Goal: Task Accomplishment & Management: Use online tool/utility

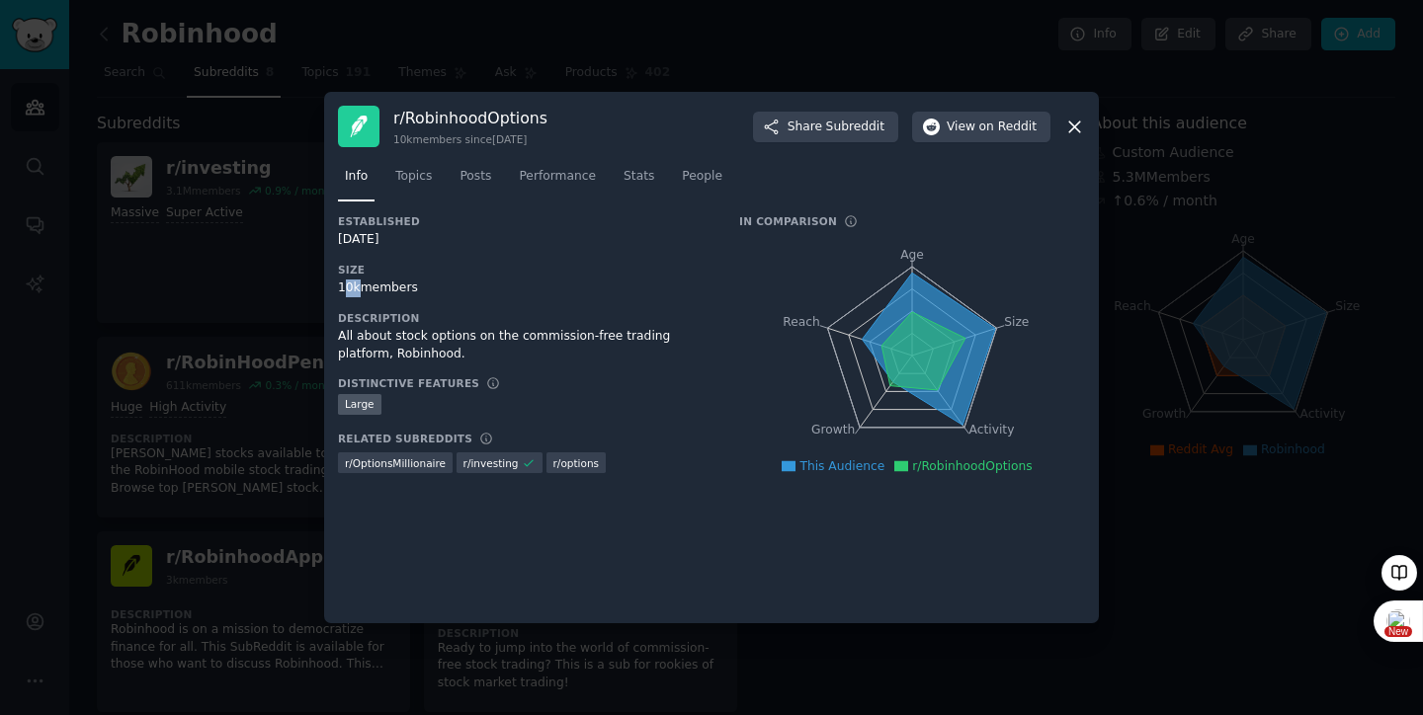
scroll to position [127, 0]
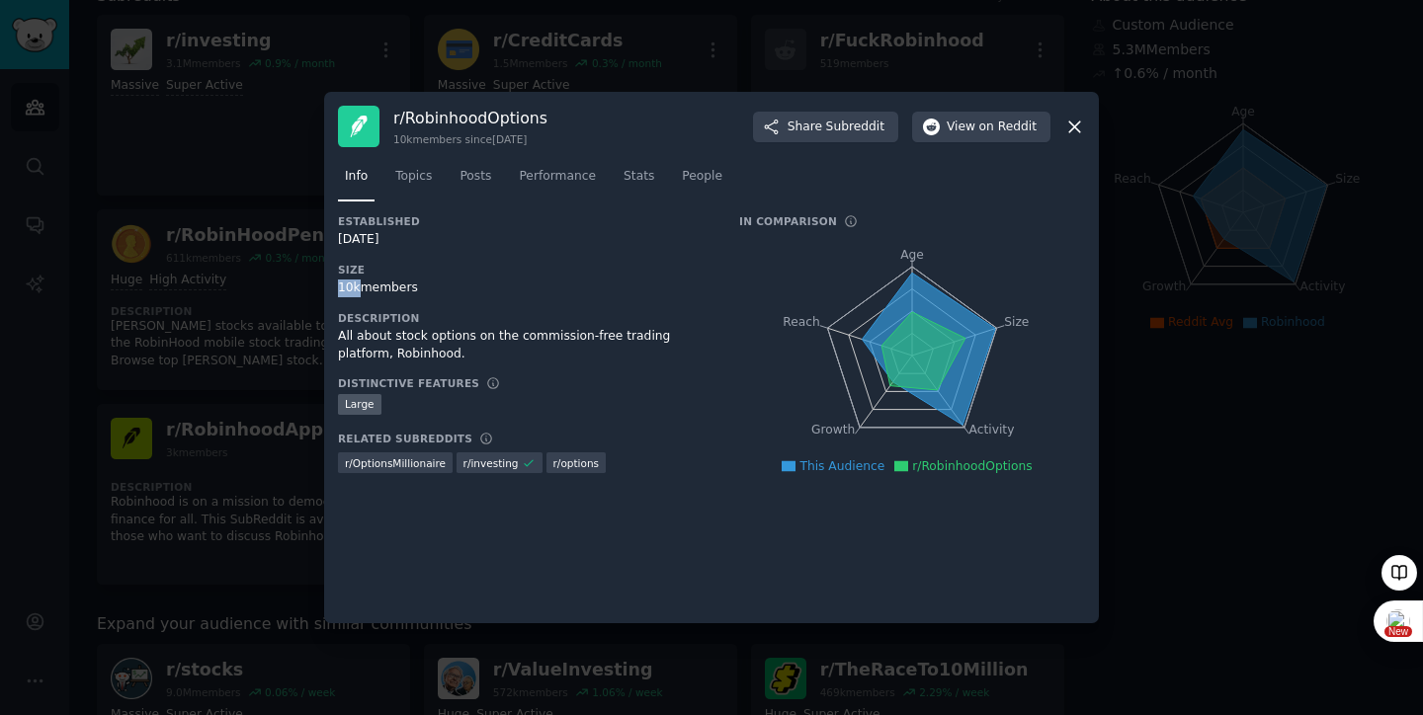
click at [338, 289] on div "10k members" at bounding box center [525, 289] width 374 height 18
click at [574, 274] on h3 "Size" at bounding box center [525, 270] width 374 height 14
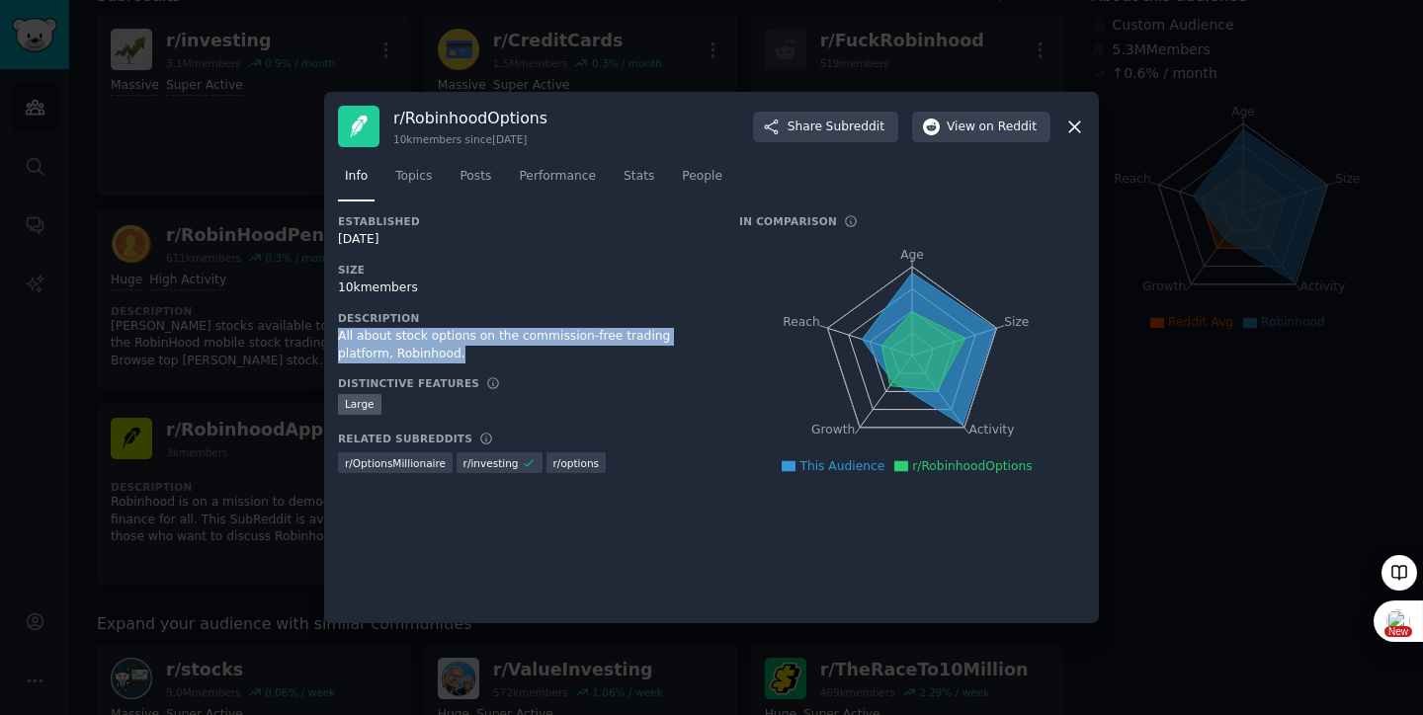
drag, startPoint x: 409, startPoint y: 356, endPoint x: 334, endPoint y: 344, distance: 76.0
click at [334, 344] on div "r/ RobinhoodOptions 10k members since [DATE] Share Subreddit View on Reddit Inf…" at bounding box center [711, 358] width 775 height 532
copy div "All about stock options on the commission-free trading platform, Robinhood."
click at [827, 123] on span "Share Subreddit" at bounding box center [836, 128] width 97 height 18
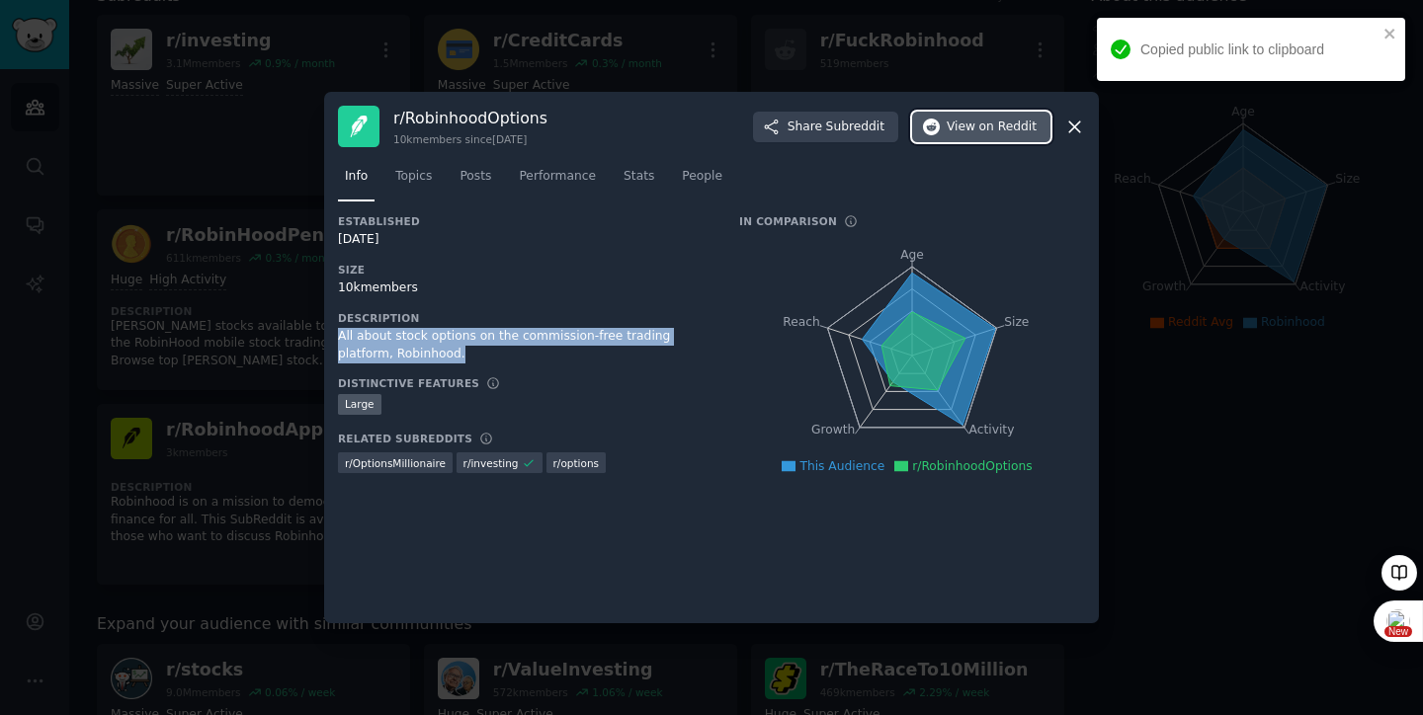
click at [977, 130] on span "View on Reddit" at bounding box center [992, 128] width 90 height 18
click at [438, 178] on link "Topics" at bounding box center [413, 181] width 50 height 41
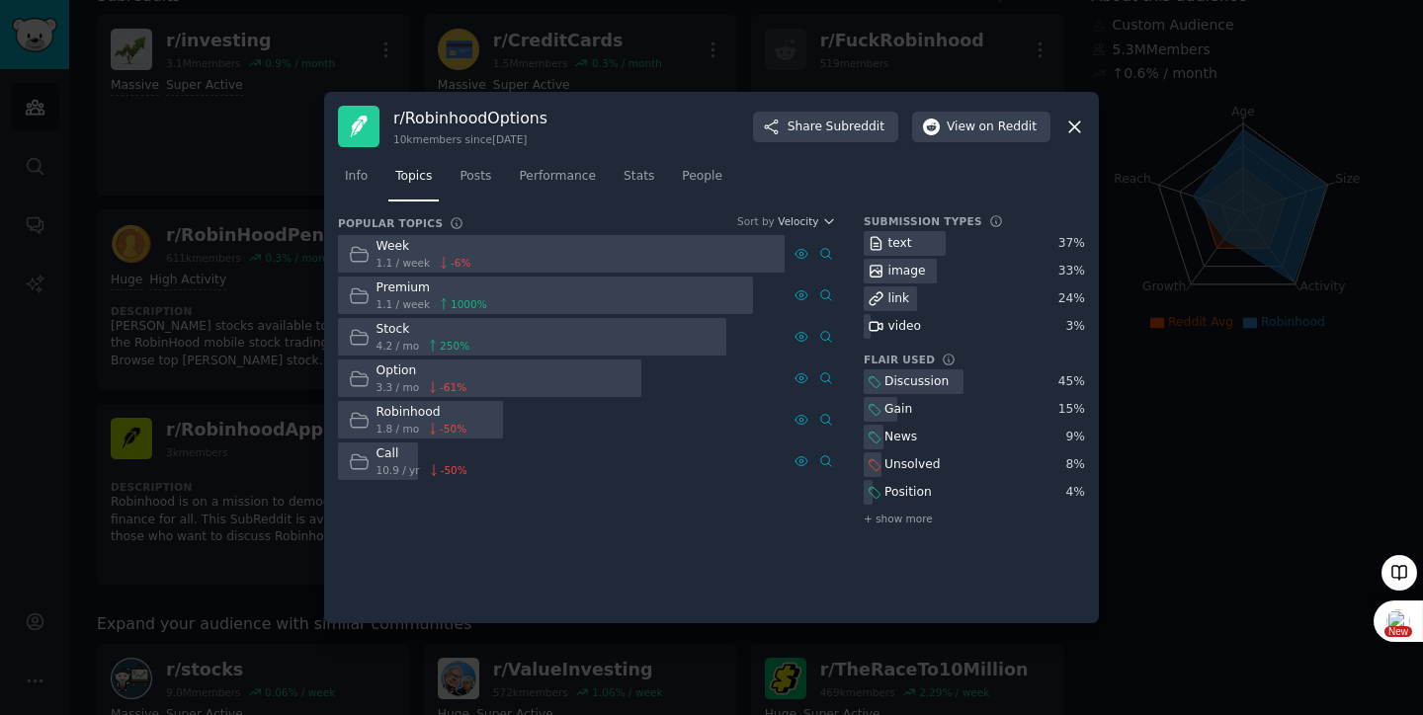
click at [947, 551] on div "Popular Topics Sort by Velocity Week 1.1 / week -6 % Premium 1.1 / week 1000 % …" at bounding box center [711, 411] width 747 height 395
click at [899, 515] on span "+ show more" at bounding box center [898, 519] width 69 height 14
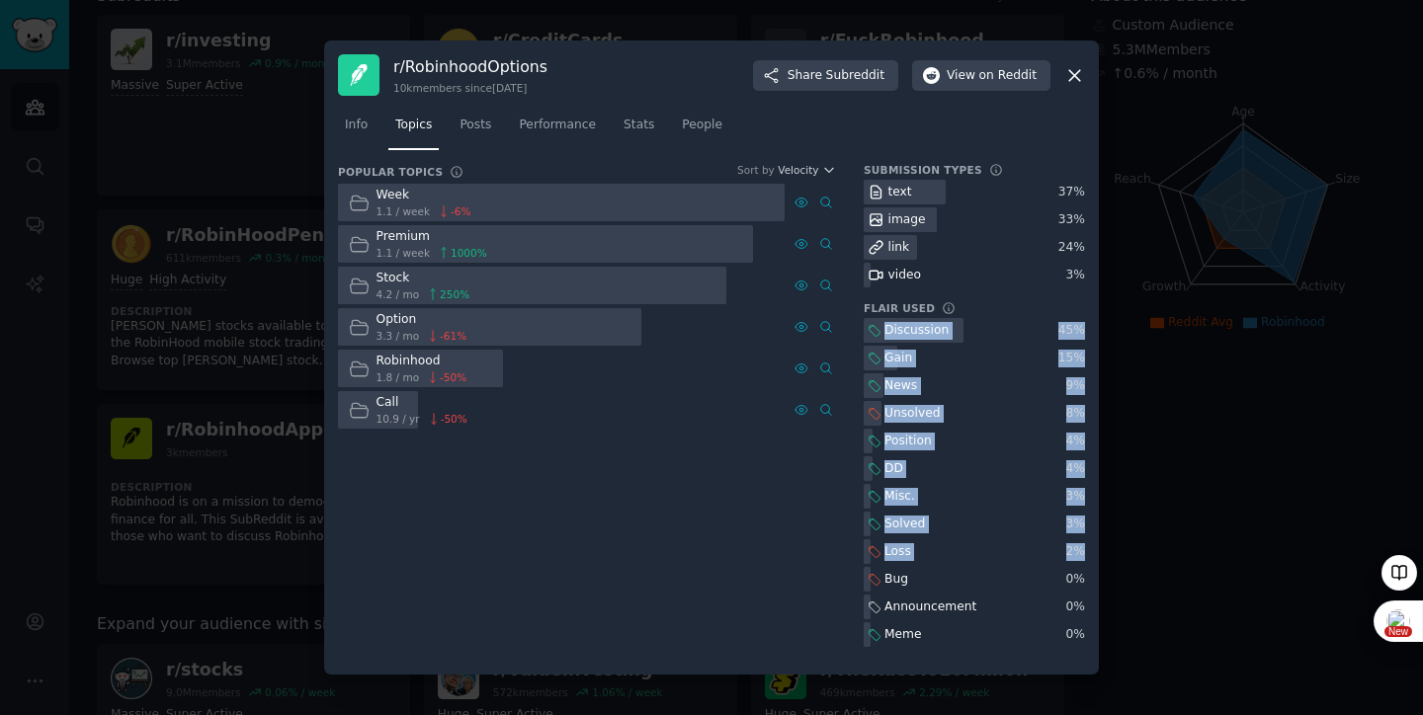
drag, startPoint x: 865, startPoint y: 330, endPoint x: 1082, endPoint y: 552, distance: 311.0
click at [1082, 552] on div "Discussion 45 % Gain 15 % News 9 % Unsolved 8 % Position 4 % DD 4 % Misc. 3 % S…" at bounding box center [974, 482] width 221 height 329
copy div "Discussion 45 % Gain 15 % News 9 % Unsolved 8 % Position 4 % DD 4 % Misc. 3 % S…"
click at [1064, 72] on icon at bounding box center [1074, 75] width 21 height 21
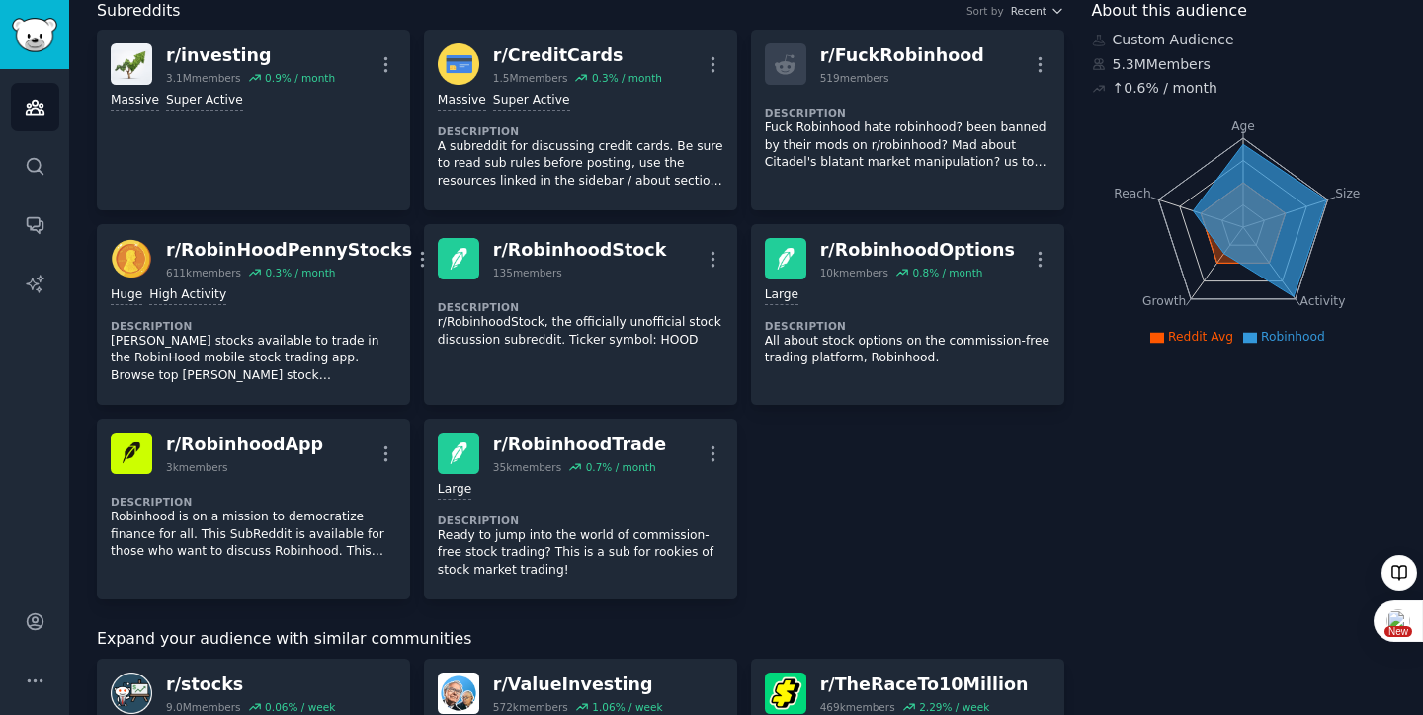
scroll to position [96, 0]
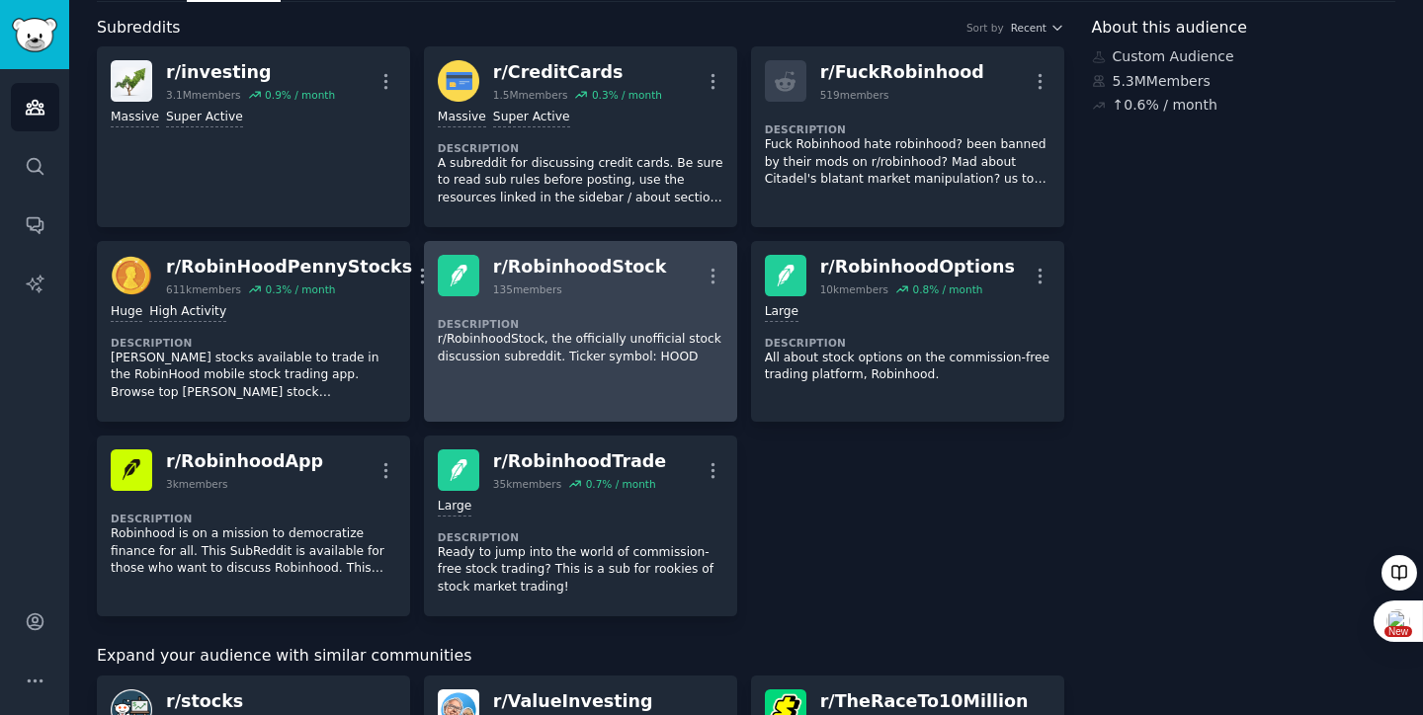
click at [553, 284] on div "135 members" at bounding box center [527, 290] width 69 height 14
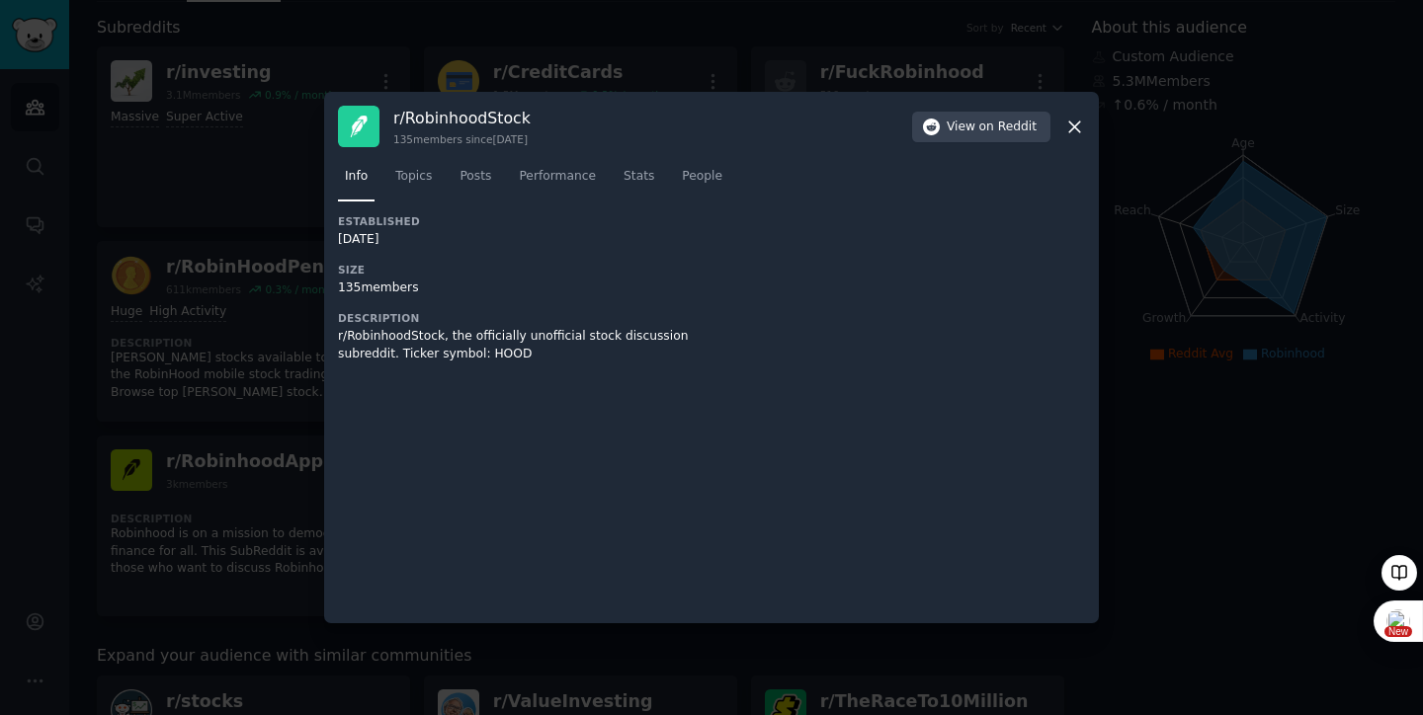
click at [1181, 364] on div at bounding box center [711, 357] width 1423 height 715
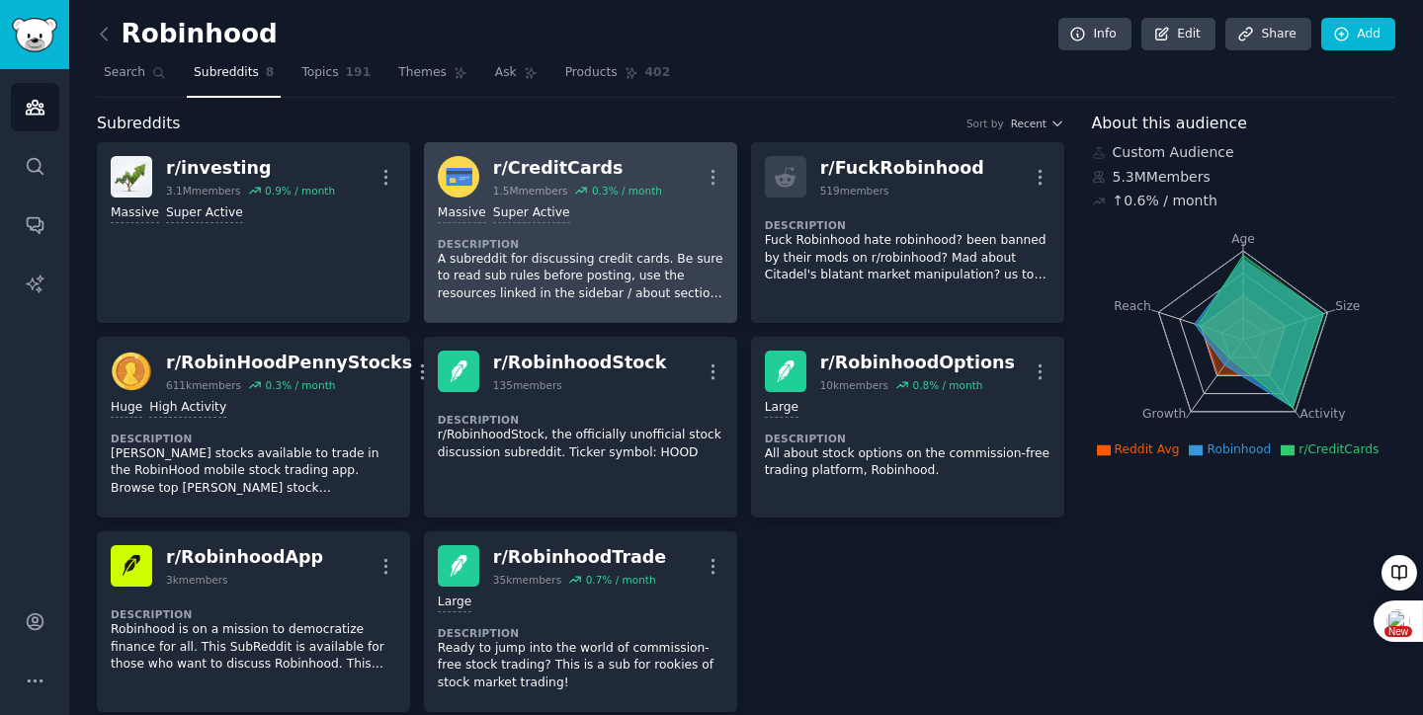
click at [577, 244] on dt "Description" at bounding box center [581, 244] width 286 height 14
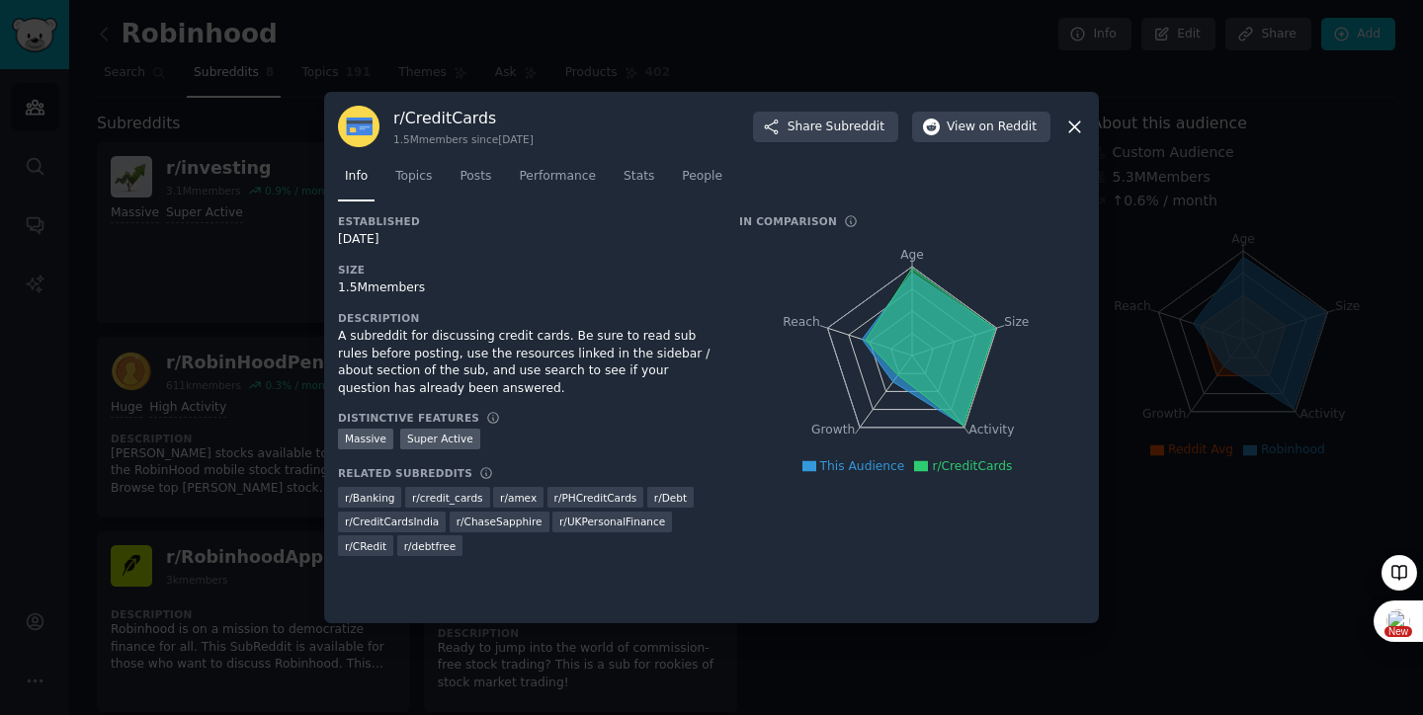
click at [435, 292] on div "1.5M members" at bounding box center [525, 289] width 374 height 18
drag, startPoint x: 364, startPoint y: 291, endPoint x: 338, endPoint y: 293, distance: 25.9
click at [338, 293] on div "1.5M members" at bounding box center [525, 289] width 374 height 18
copy div "1.5M"
click at [527, 128] on div "r/ CreditCards 1.5M members since [DATE]" at bounding box center [463, 127] width 140 height 39
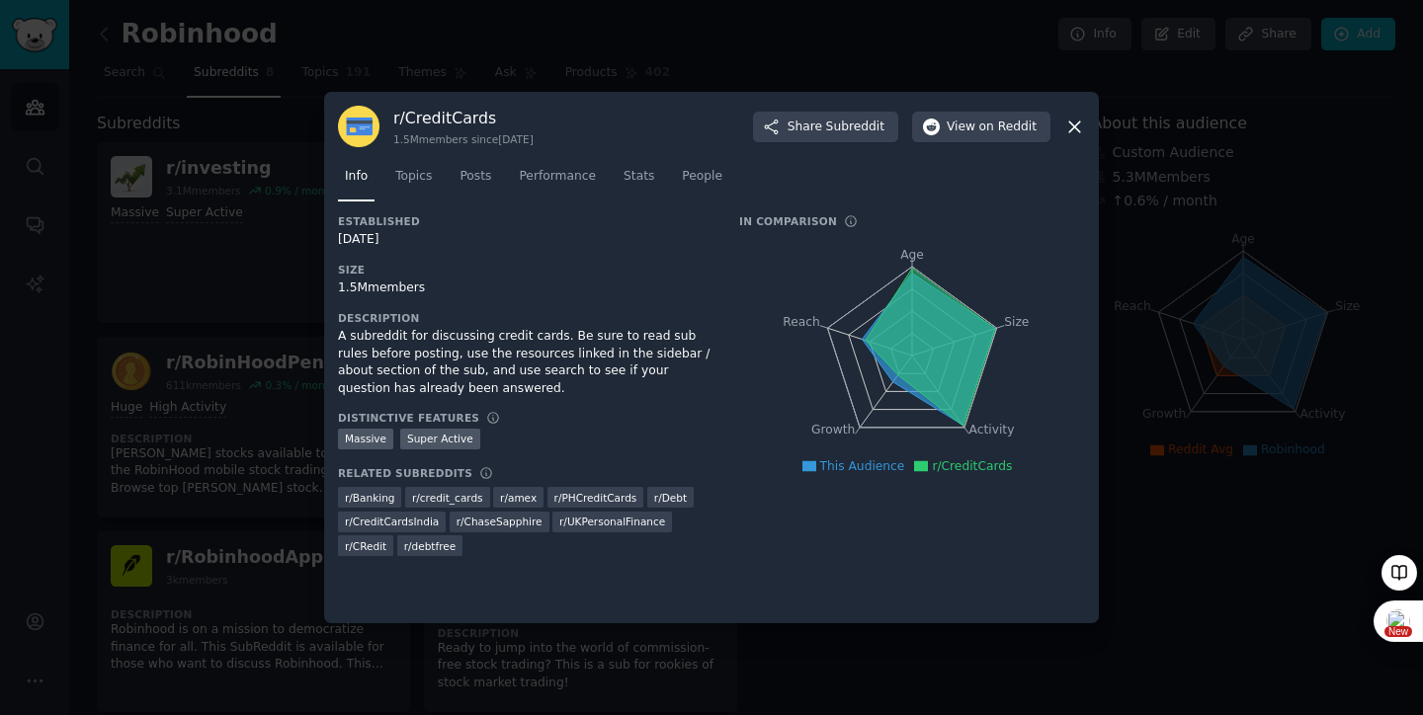
click at [432, 231] on div "[DATE]" at bounding box center [525, 240] width 374 height 18
drag, startPoint x: 501, startPoint y: 125, endPoint x: 393, endPoint y: 123, distance: 107.7
click at [393, 123] on h3 "r/ CreditCards" at bounding box center [463, 118] width 140 height 21
copy h3 "r/ CreditCards"
click at [650, 258] on div "Established [DATE] Size 1.5M members Description A subreddit for discussing cre…" at bounding box center [525, 392] width 374 height 357
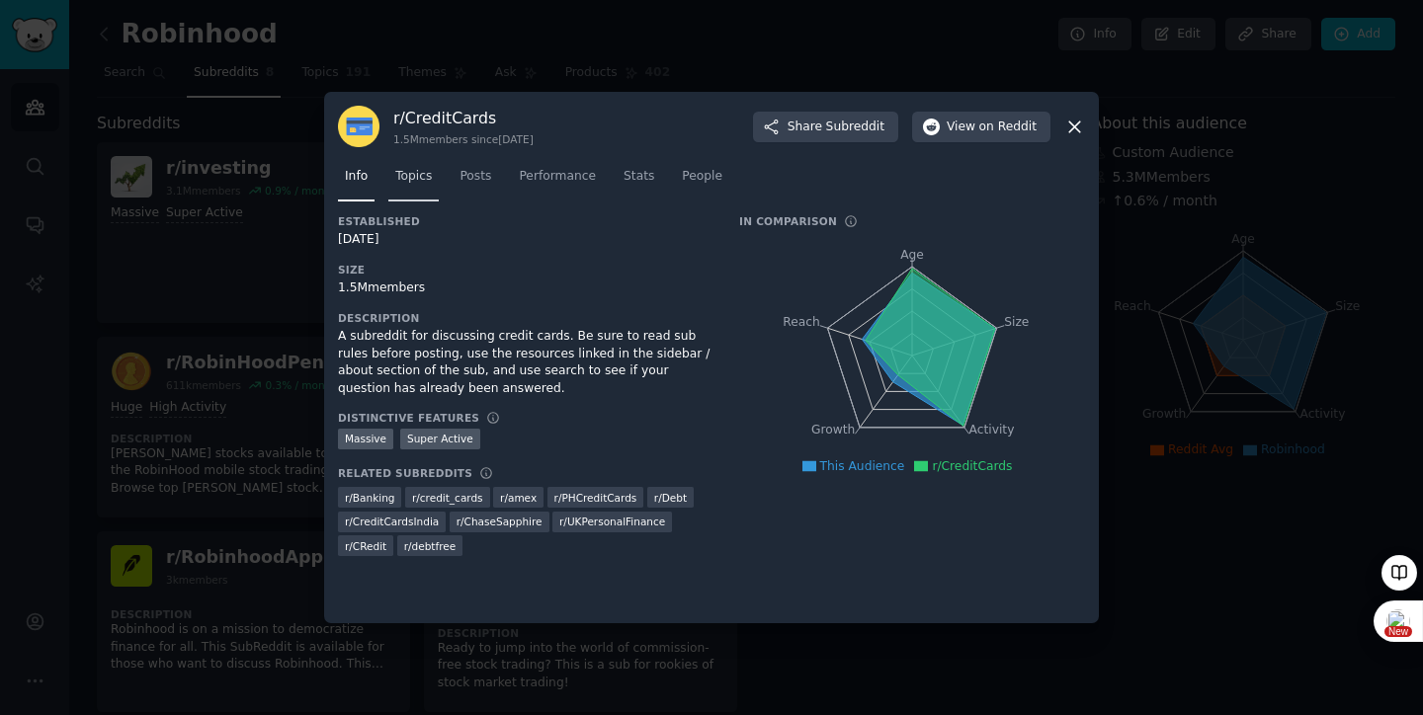
click at [420, 180] on span "Topics" at bounding box center [413, 177] width 37 height 18
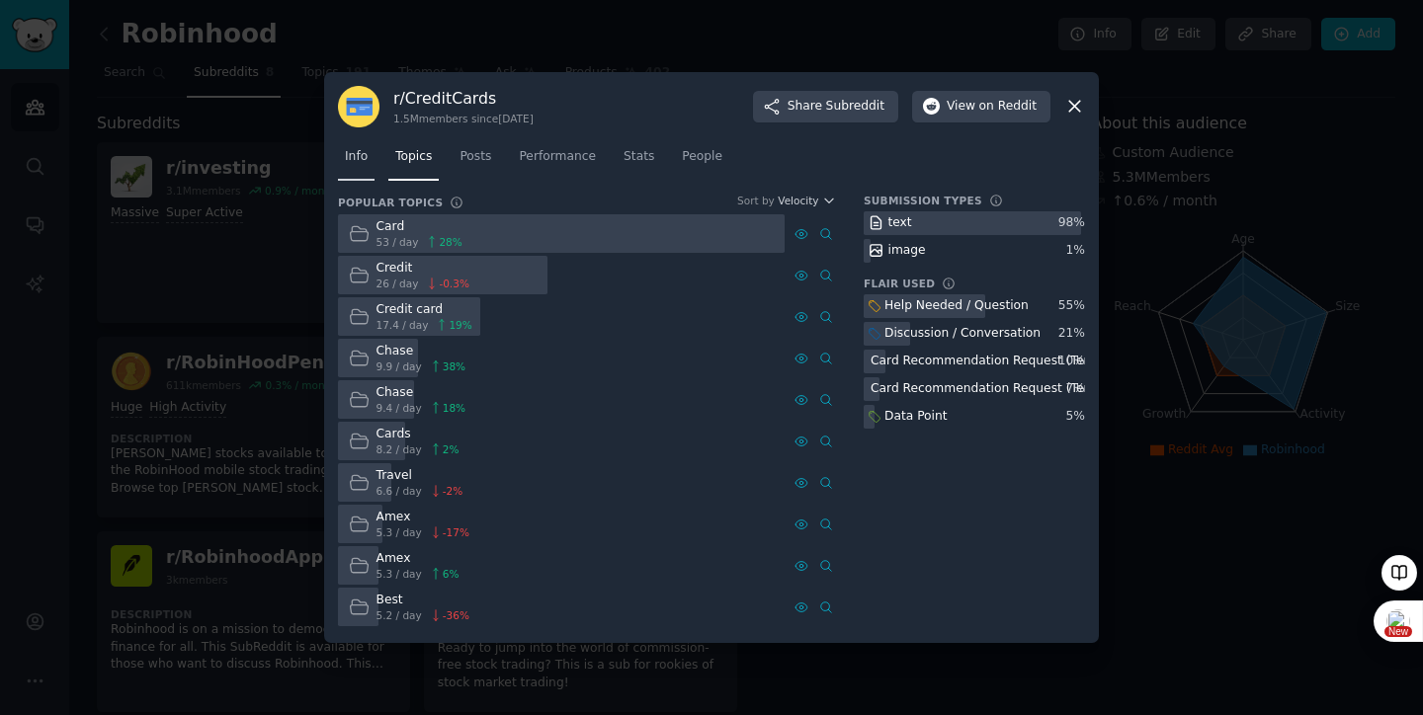
click at [373, 149] on link "Info" at bounding box center [356, 161] width 37 height 41
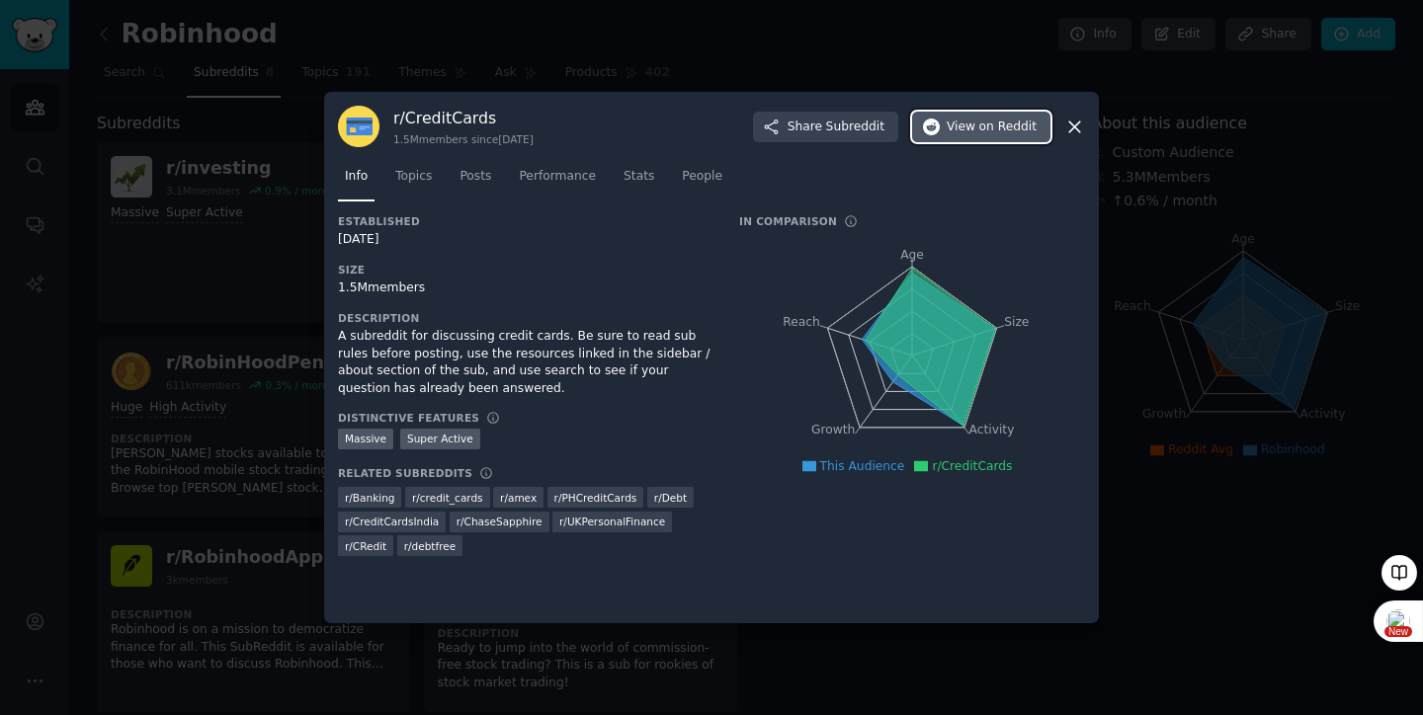
click at [963, 122] on span "View on Reddit" at bounding box center [992, 128] width 90 height 18
click at [429, 178] on span "Topics" at bounding box center [413, 177] width 37 height 18
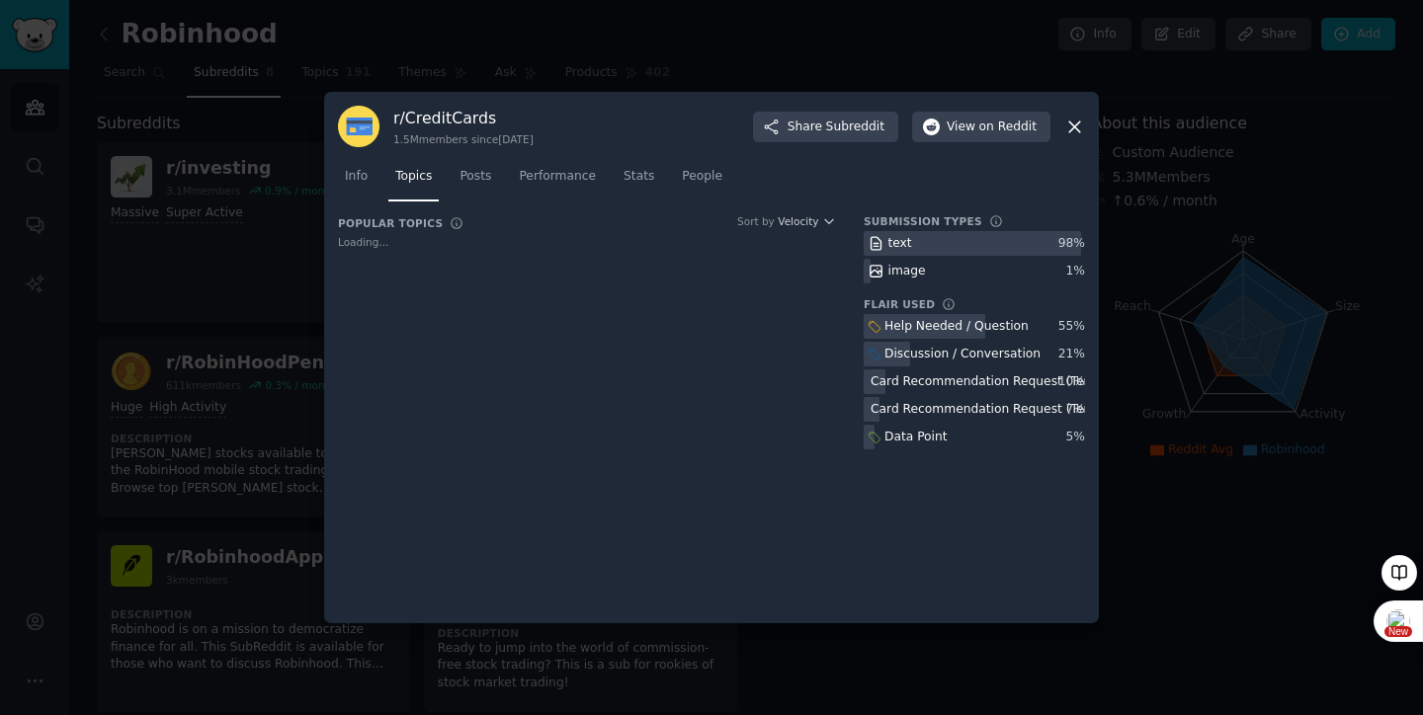
click at [376, 172] on nav "Info Topics Posts Performance Stats People" at bounding box center [711, 181] width 747 height 41
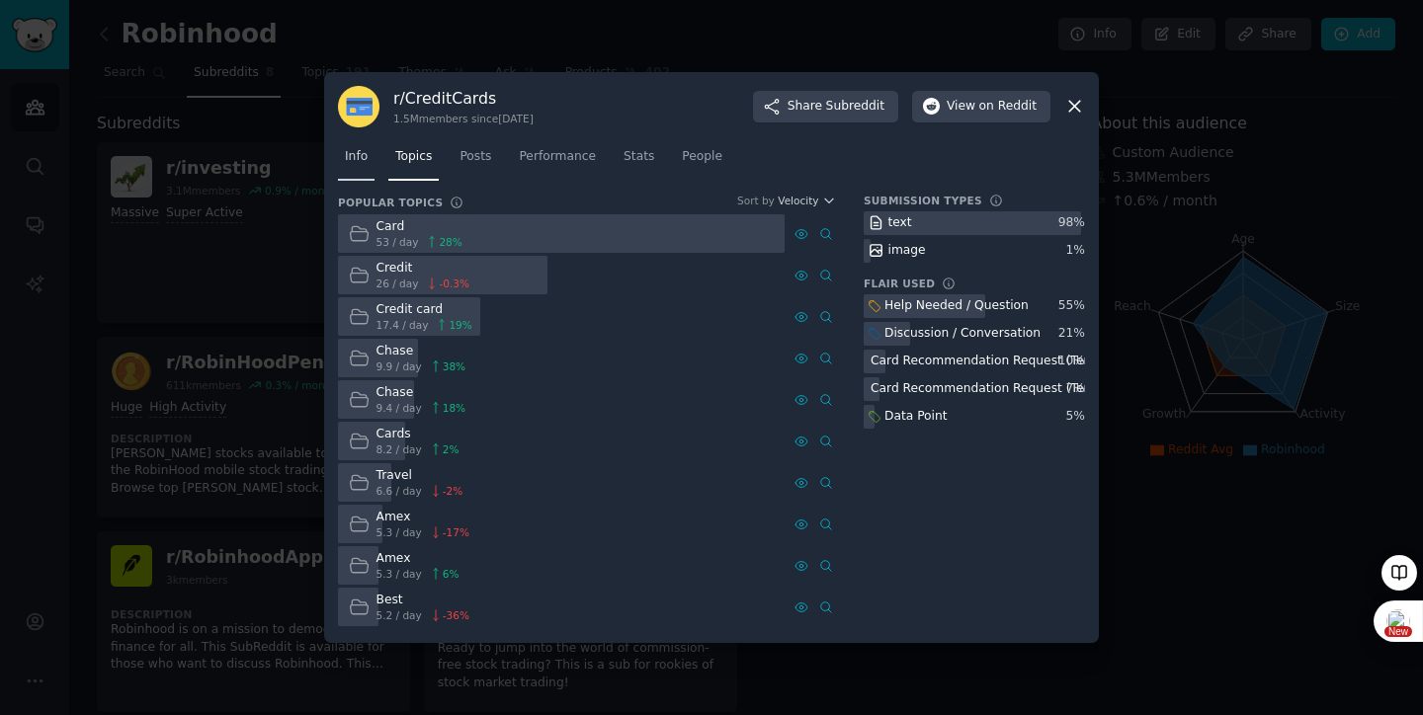
click at [372, 174] on link "Info" at bounding box center [356, 161] width 37 height 41
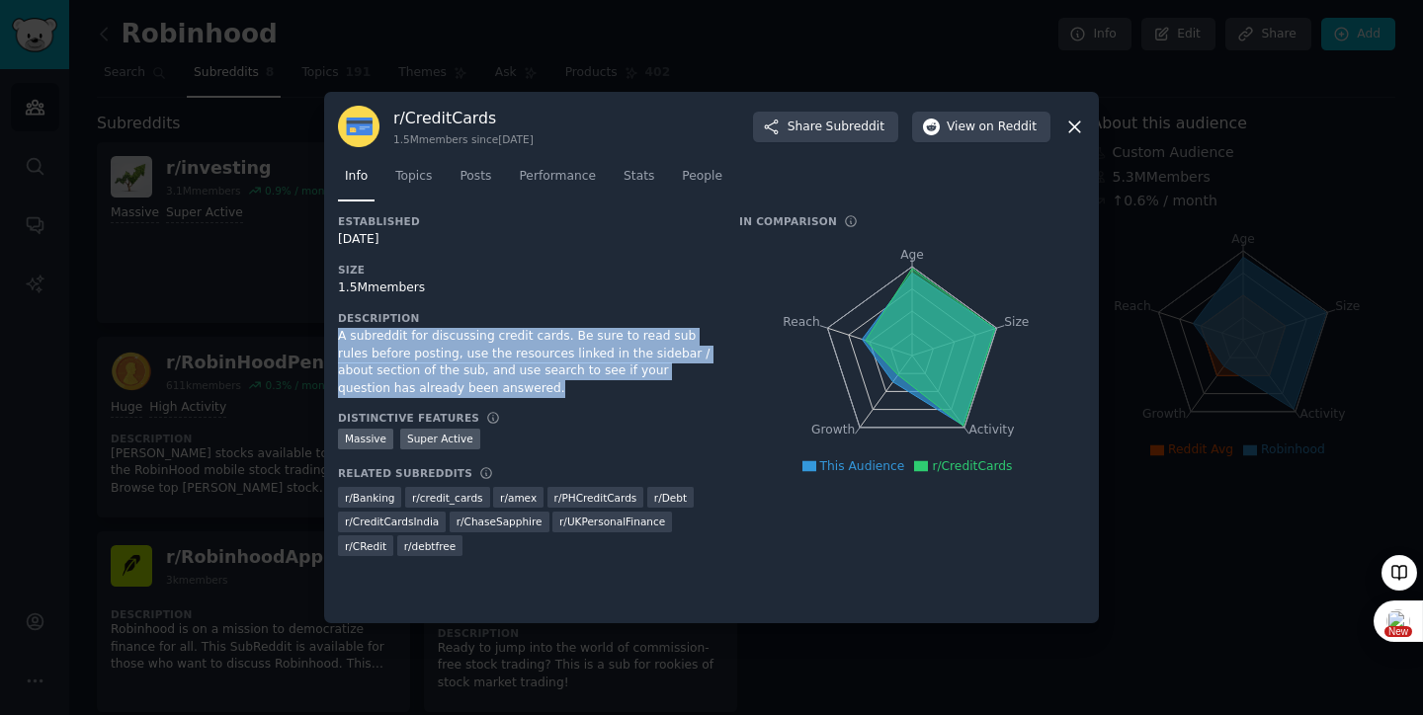
drag, startPoint x: 485, startPoint y: 390, endPoint x: 338, endPoint y: 341, distance: 155.3
click at [338, 341] on div "A subreddit for discussing credit cards. Be sure to read sub rules before posti…" at bounding box center [525, 362] width 374 height 69
copy div "A subreddit for discussing credit cards. Be sure to read sub rules before posti…"
drag, startPoint x: 419, startPoint y: 176, endPoint x: 514, endPoint y: 208, distance: 100.0
click at [420, 176] on span "Topics" at bounding box center [413, 177] width 37 height 18
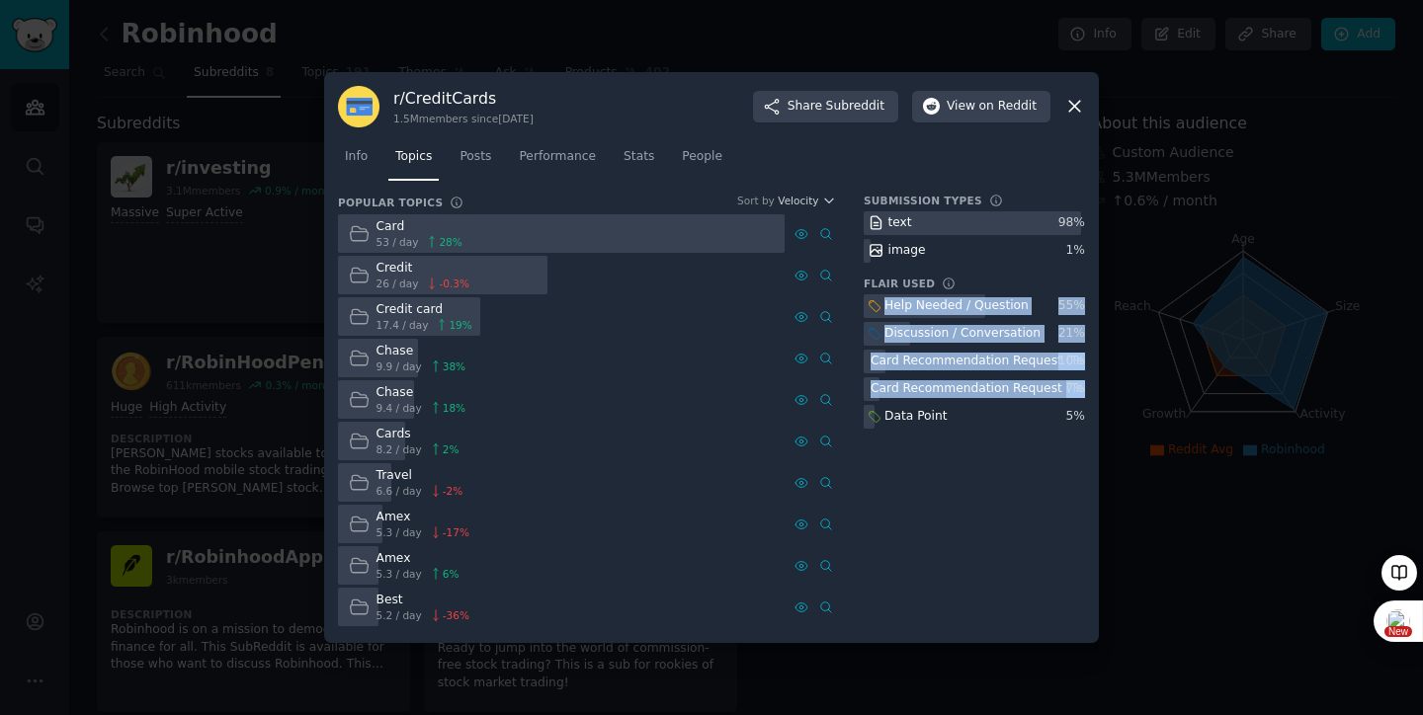
drag, startPoint x: 968, startPoint y: 424, endPoint x: 869, endPoint y: 302, distance: 157.3
click at [869, 302] on div "Help Needed / Question 55 % Discussion / Conversation 21 % Card Recommendation …" at bounding box center [974, 361] width 221 height 135
copy div "Help Needed / Question 55 % Discussion / Conversation 21 % Card Recommendation …"
click at [968, 475] on div "Submission Types text 98 % image 1 % Flair Used Help Needed / Question 55 % Dis…" at bounding box center [974, 412] width 221 height 436
drag, startPoint x: 863, startPoint y: 301, endPoint x: 1082, endPoint y: 416, distance: 247.5
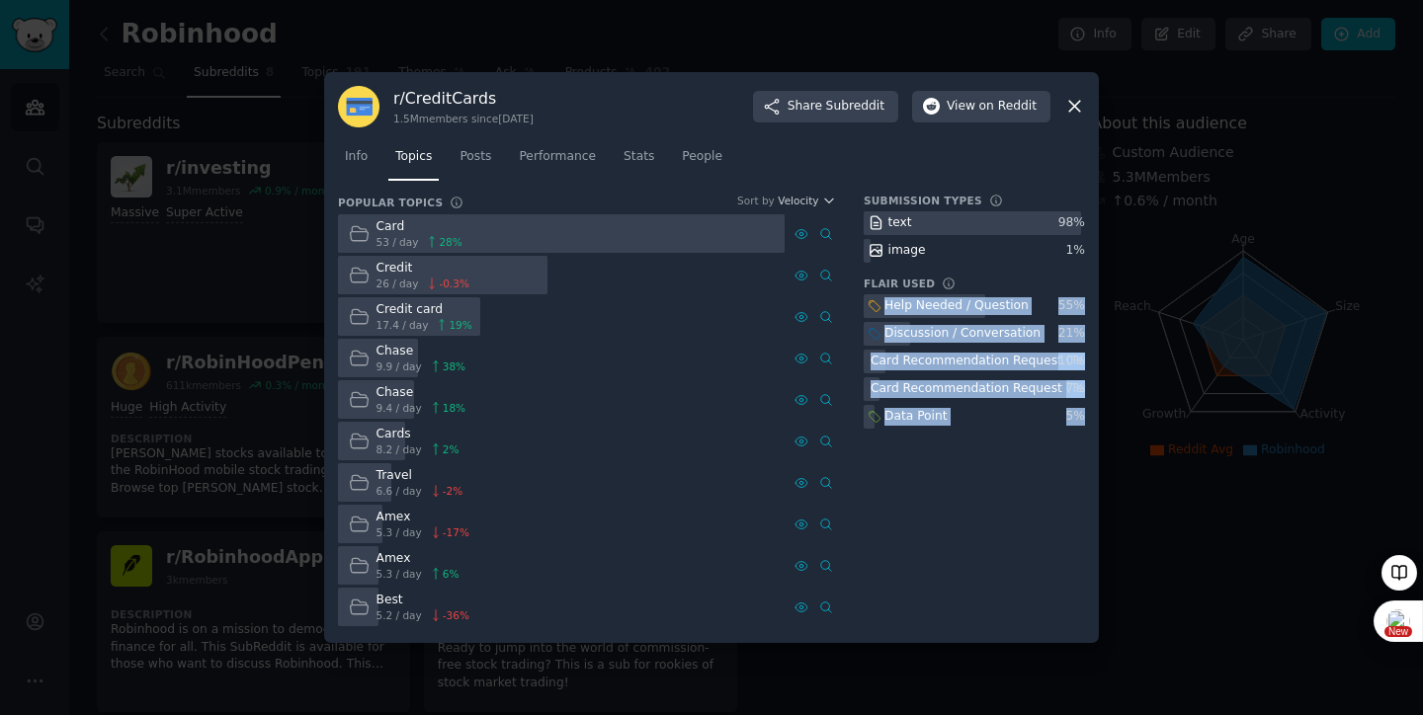
click at [1082, 416] on div "Popular Topics Sort by Velocity Card 53 / day 28 % Credit 26 / day -0.3 % Credi…" at bounding box center [711, 412] width 747 height 436
click at [1078, 107] on icon at bounding box center [1074, 106] width 21 height 21
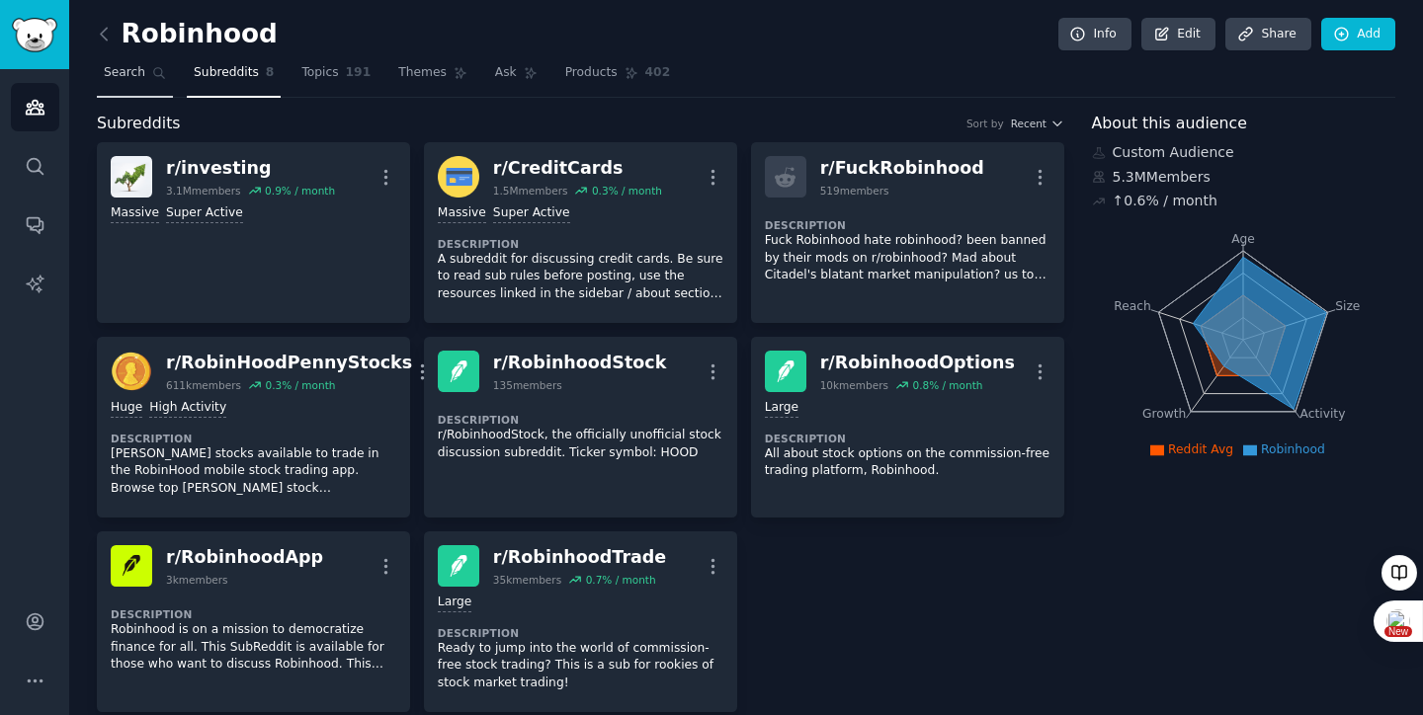
click at [110, 83] on link "Search" at bounding box center [135, 77] width 76 height 41
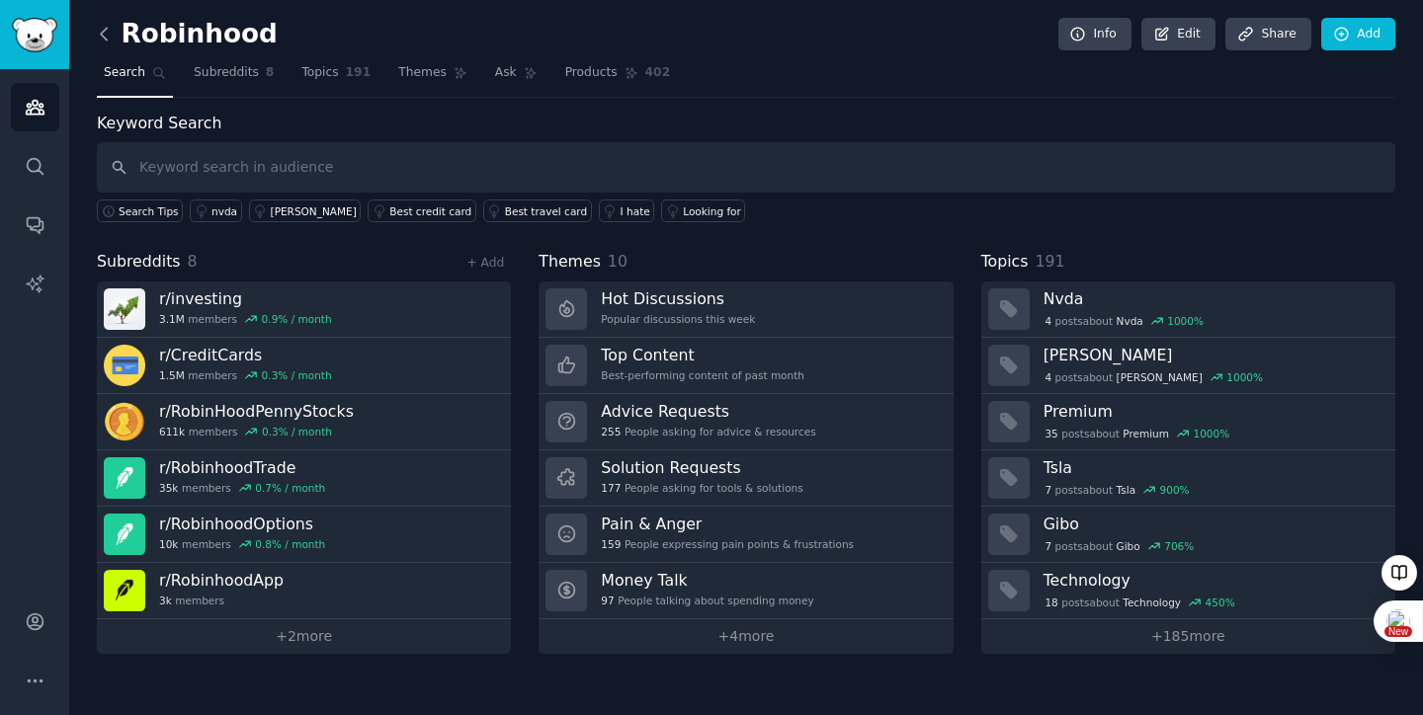
click at [112, 38] on icon at bounding box center [104, 34] width 21 height 21
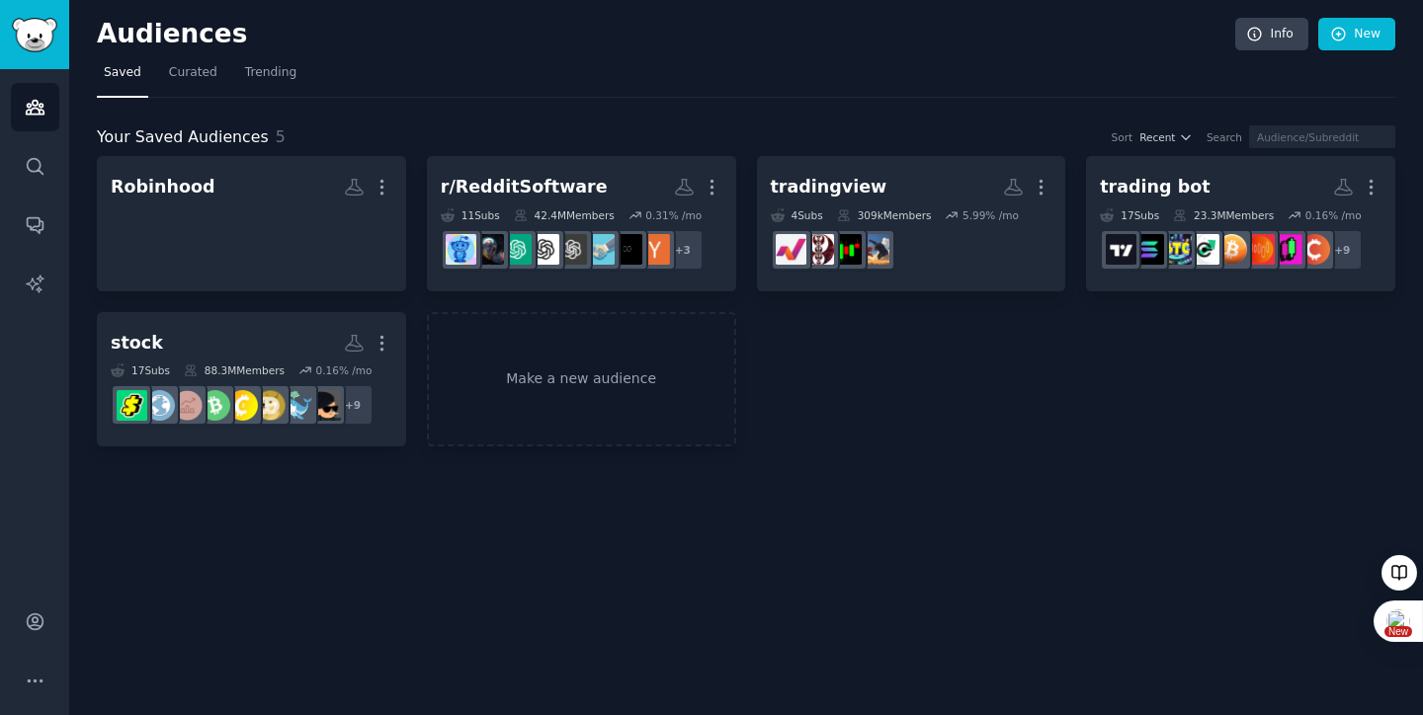
click at [536, 478] on div "Audiences Info New Saved Curated Trending Your Saved Audiences 5 Sort Recent Se…" at bounding box center [746, 357] width 1354 height 715
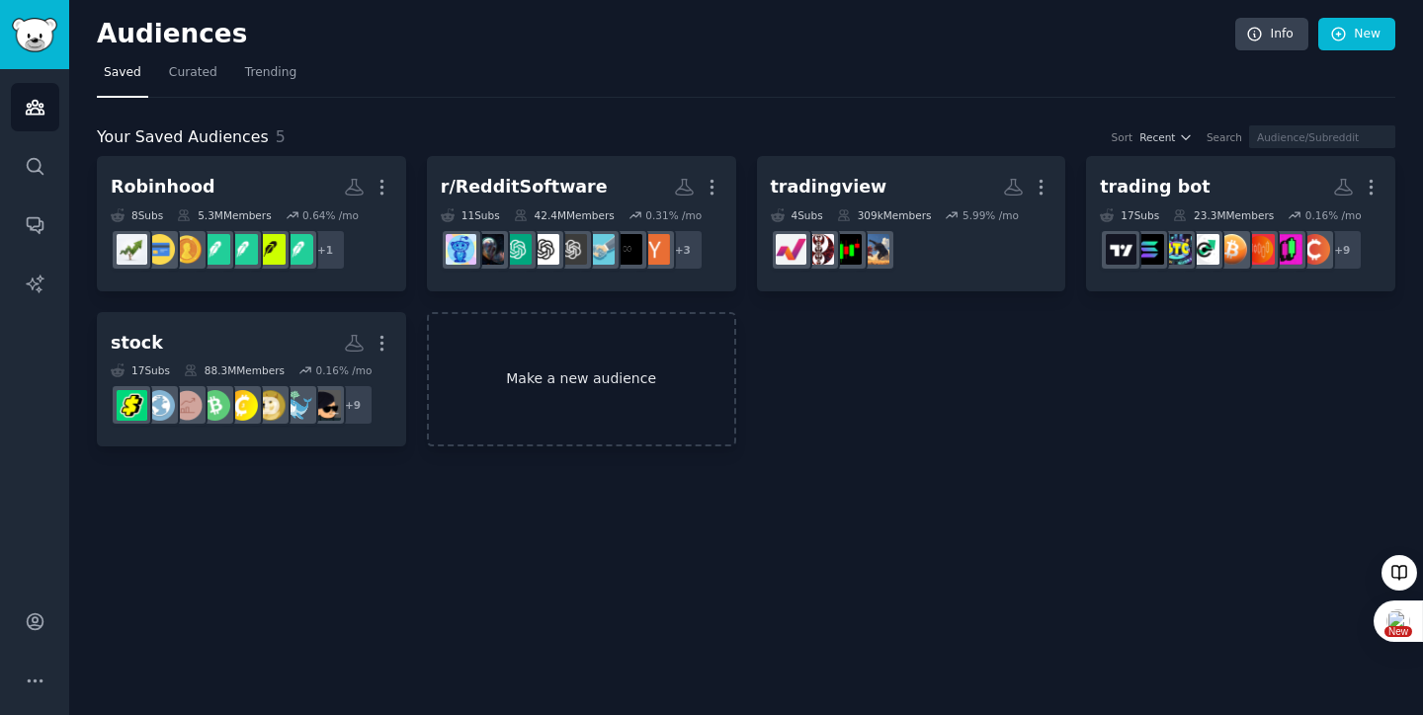
click at [530, 380] on link "Make a new audience" at bounding box center [581, 379] width 309 height 135
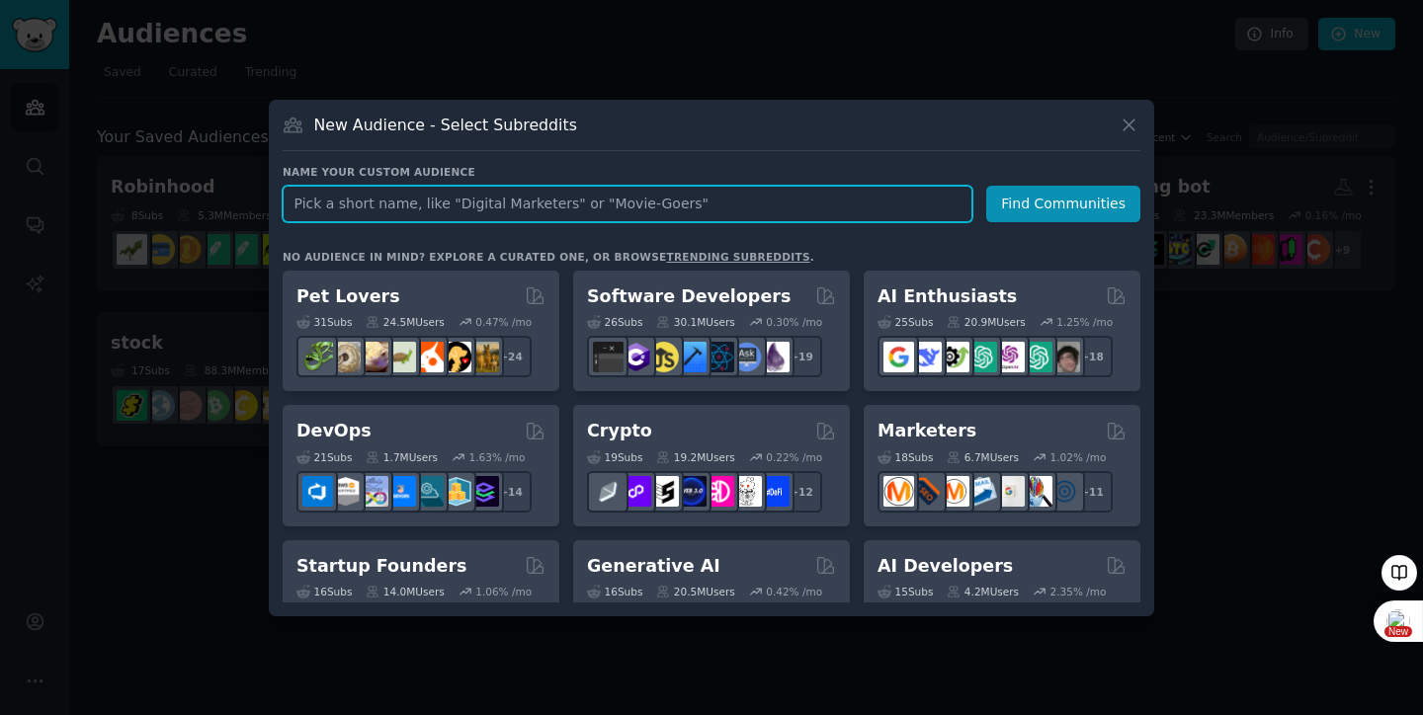
paste input "Tradytics"
type input "Tradytics"
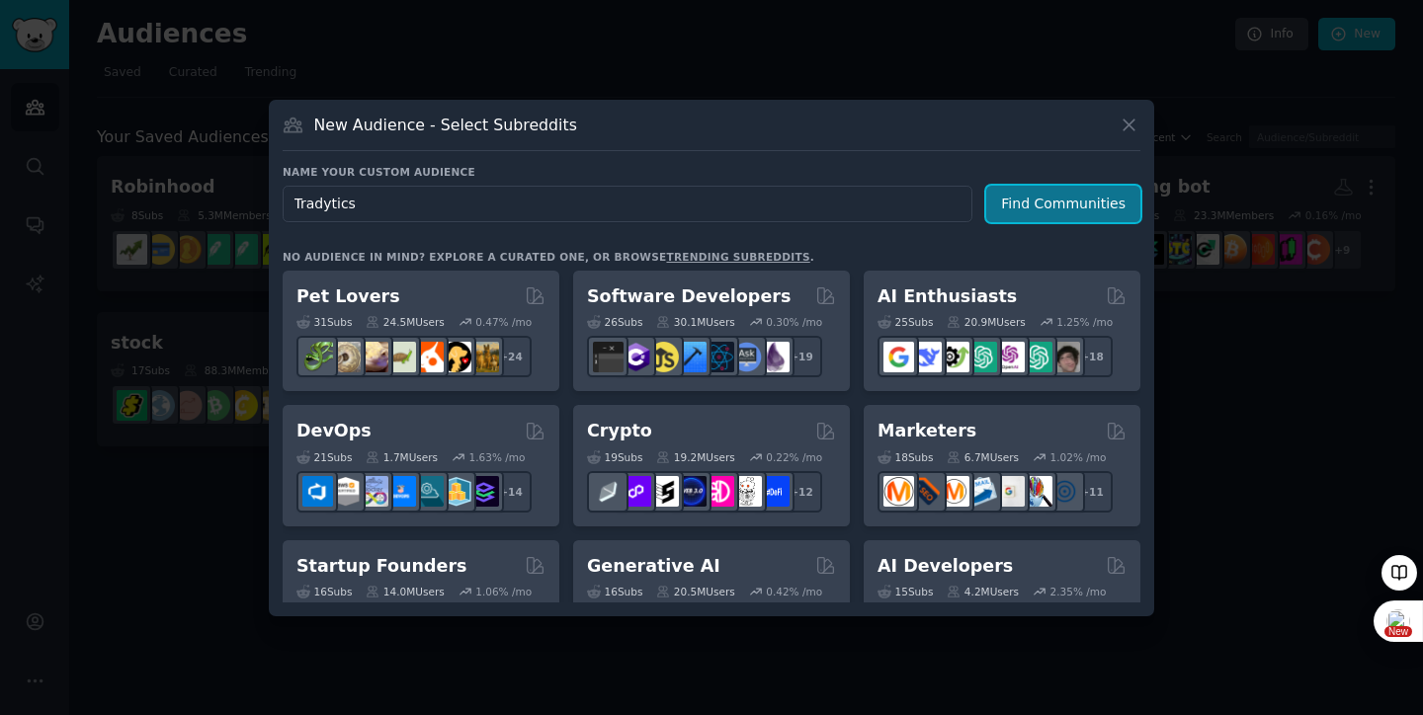
click at [1062, 191] on button "Find Communities" at bounding box center [1063, 204] width 154 height 37
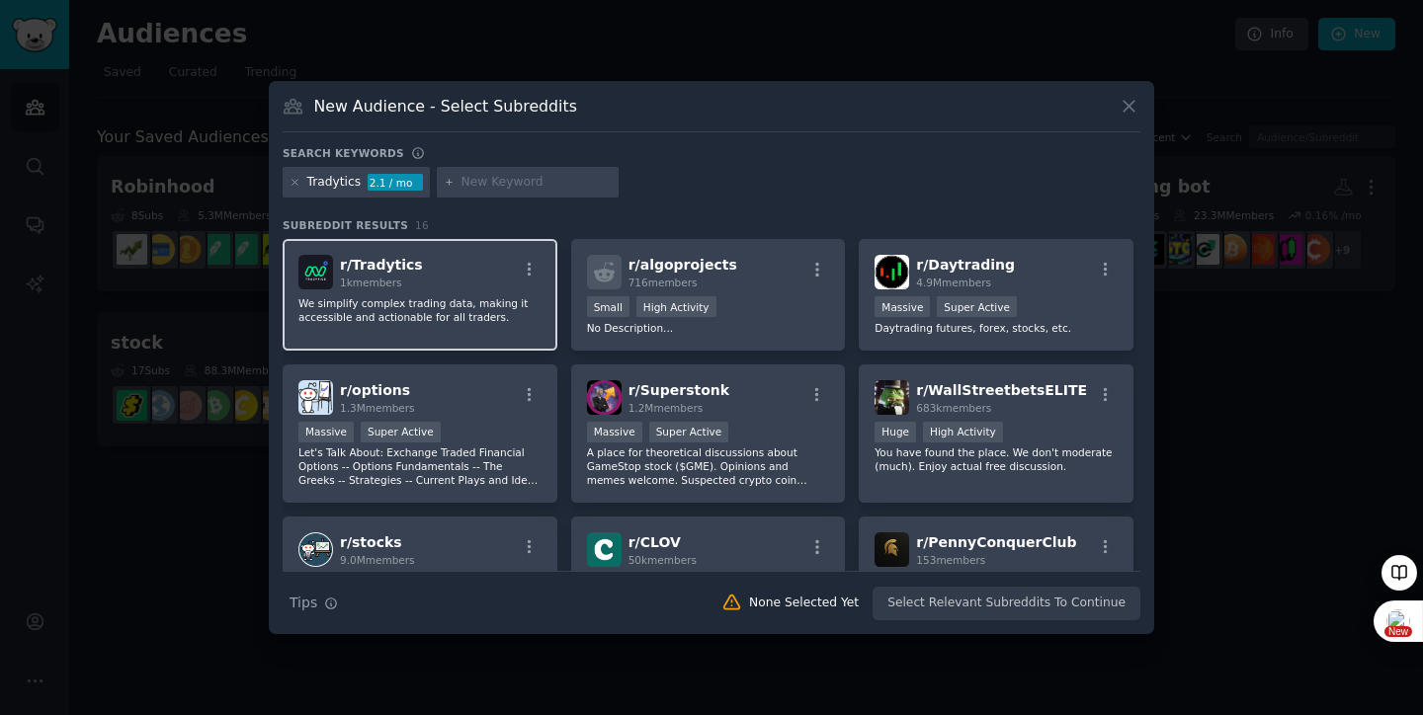
click at [496, 287] on div "r/ Tradytics 1k members" at bounding box center [419, 272] width 243 height 35
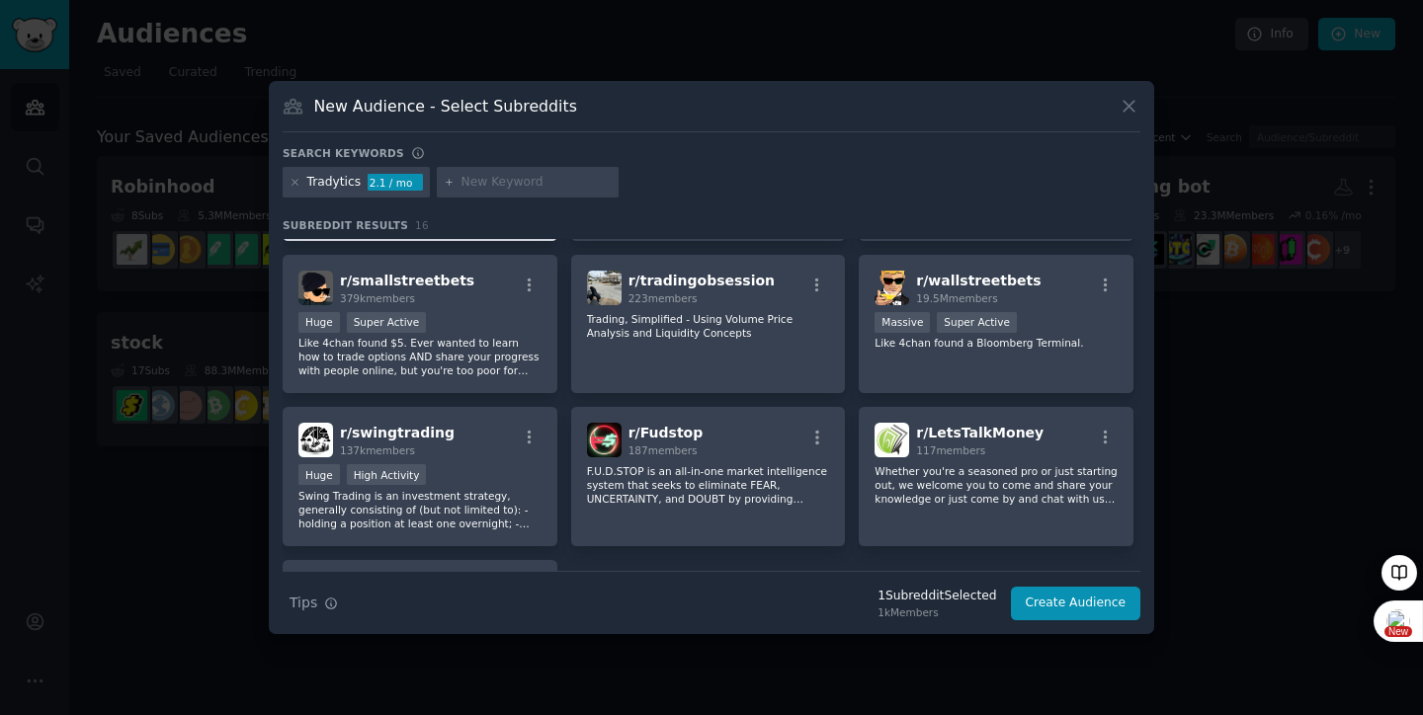
scroll to position [431, 0]
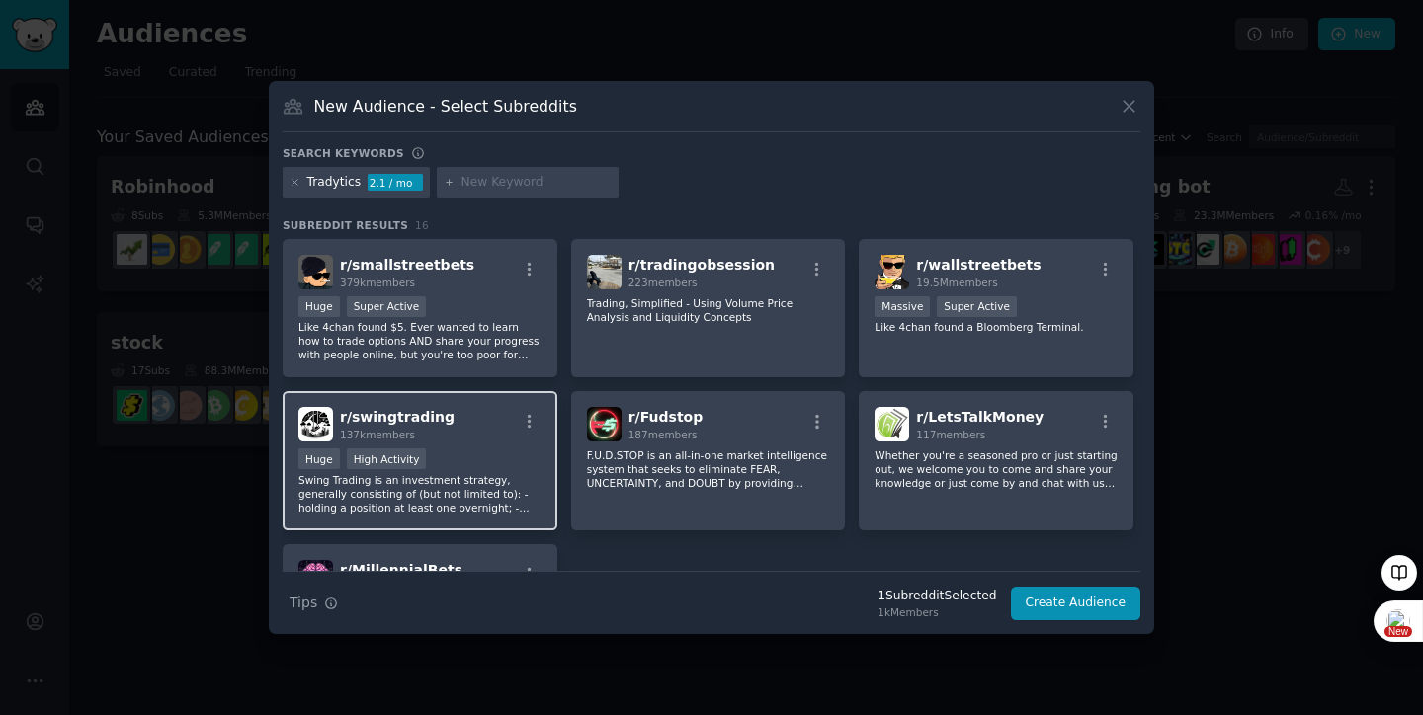
click at [508, 425] on div "r/ swingtrading 137k members" at bounding box center [419, 424] width 243 height 35
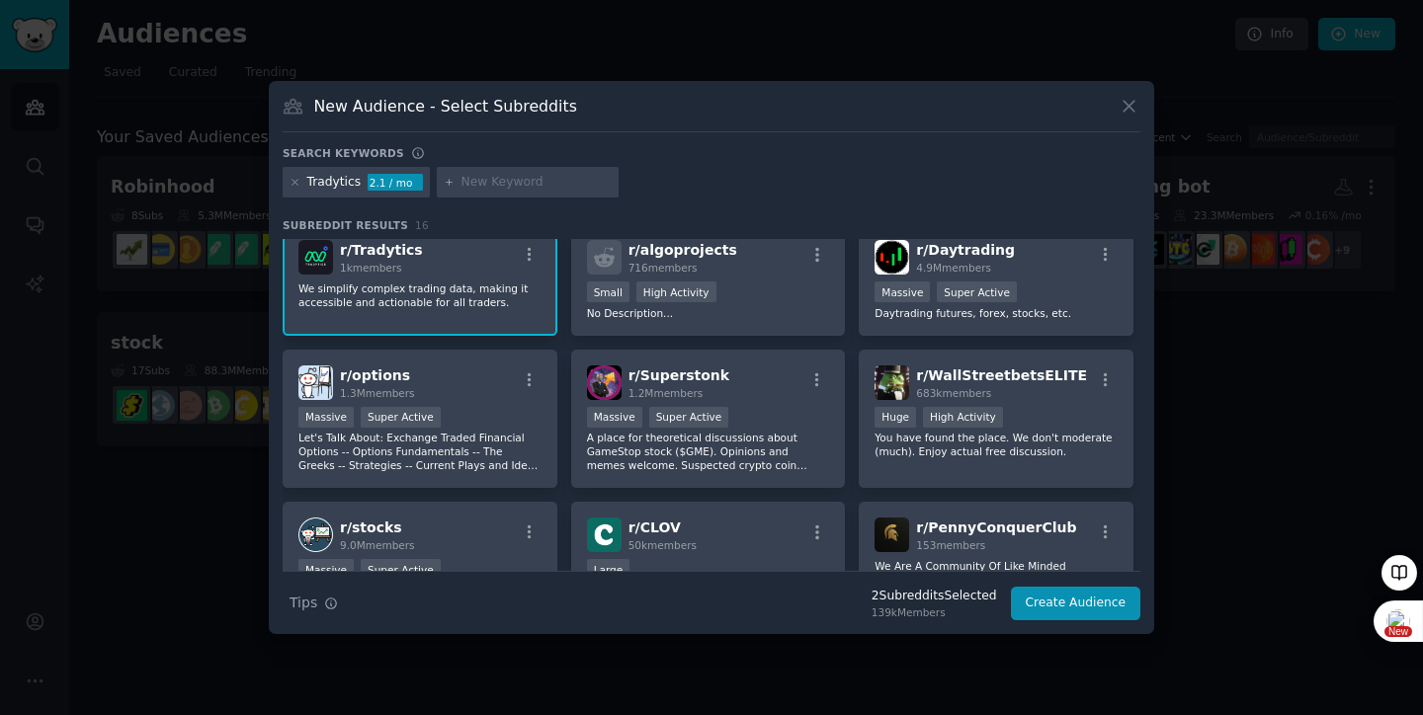
scroll to position [0, 0]
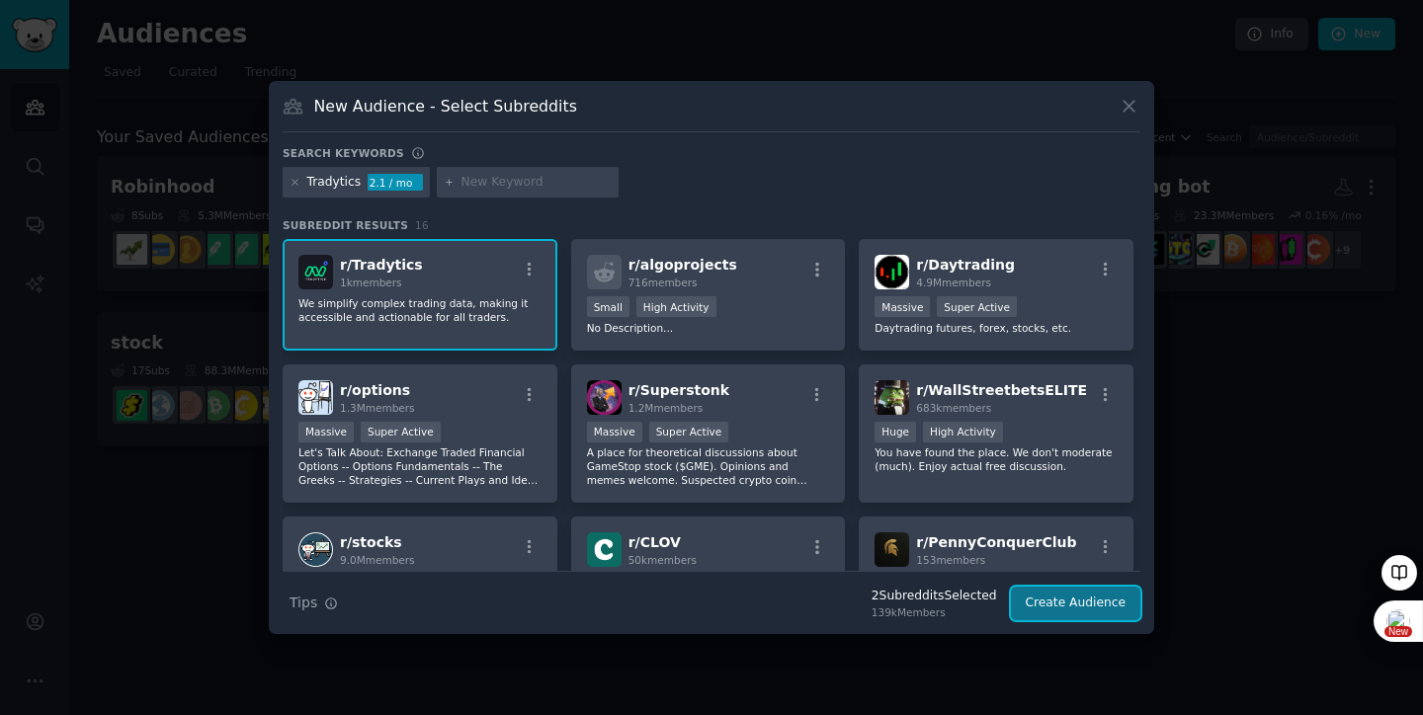
click at [1049, 603] on button "Create Audience" at bounding box center [1076, 604] width 130 height 34
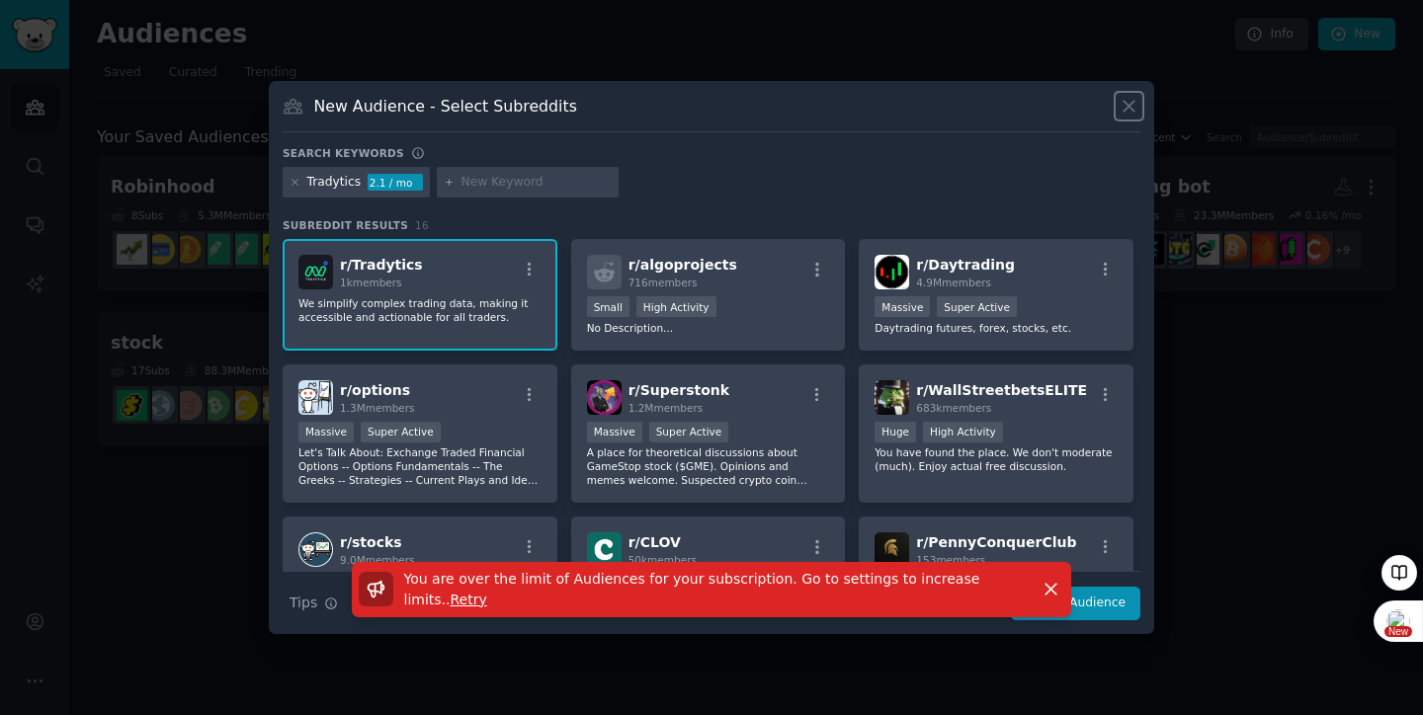
click at [1126, 105] on icon at bounding box center [1129, 106] width 21 height 21
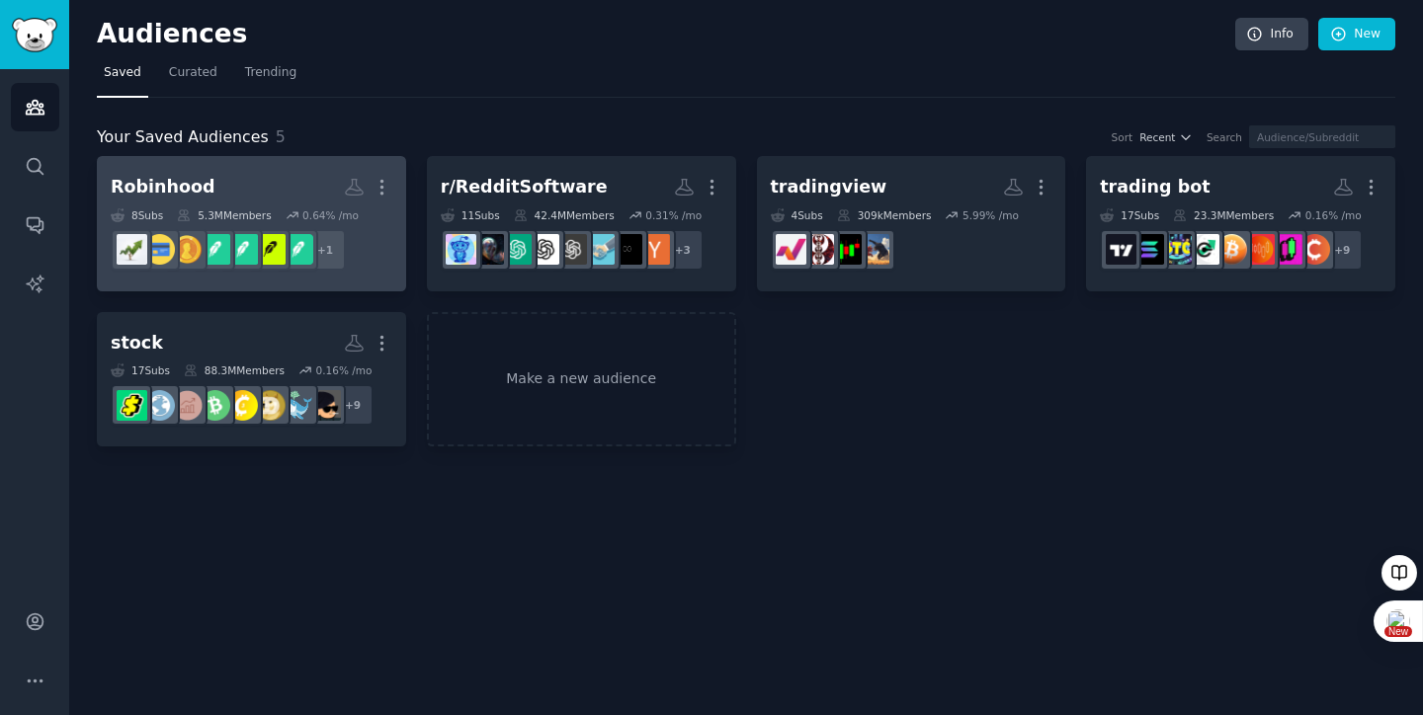
click at [259, 161] on link "Robinhood Custom Audience More 8 Sub s 5.3M Members 0.64 % /mo r/FuckRobinhood …" at bounding box center [251, 223] width 309 height 135
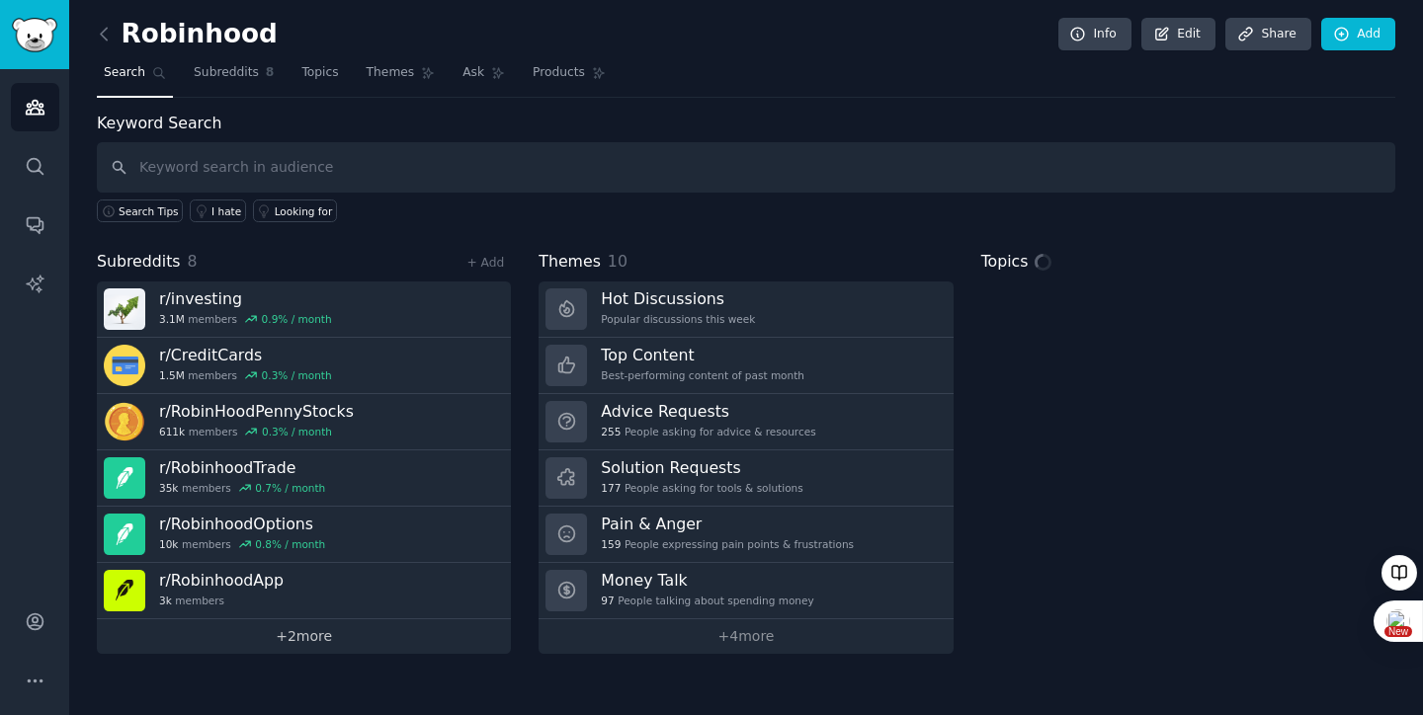
click at [338, 632] on link "+ 2 more" at bounding box center [304, 637] width 414 height 35
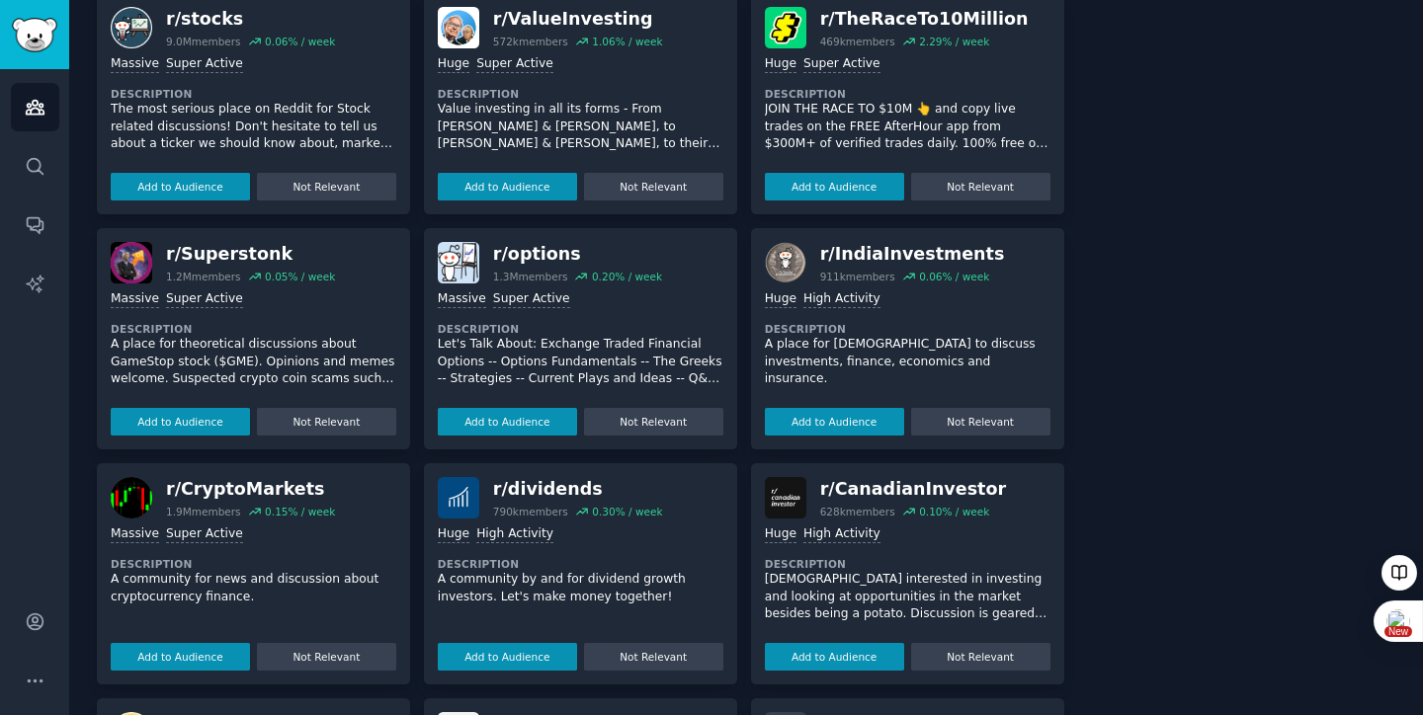
scroll to position [1010, 0]
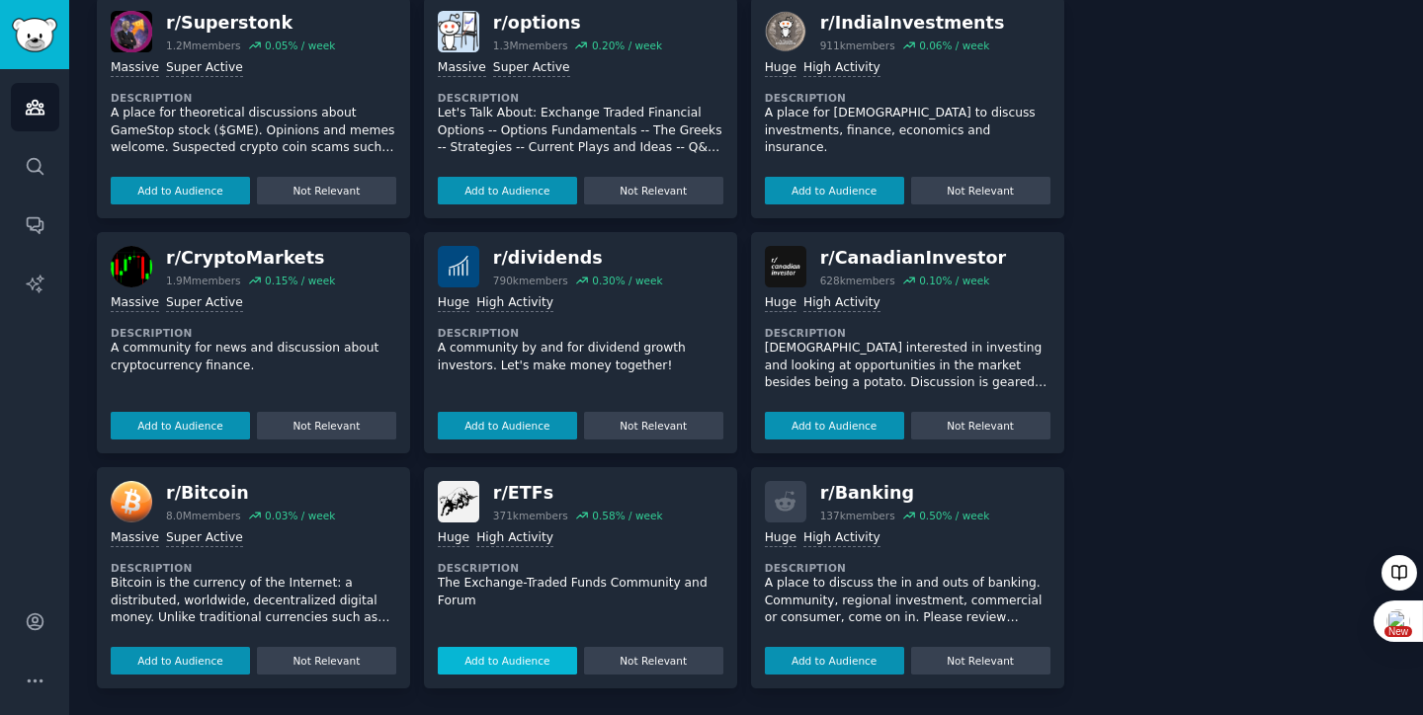
click at [556, 656] on button "Add to Audience" at bounding box center [507, 661] width 139 height 28
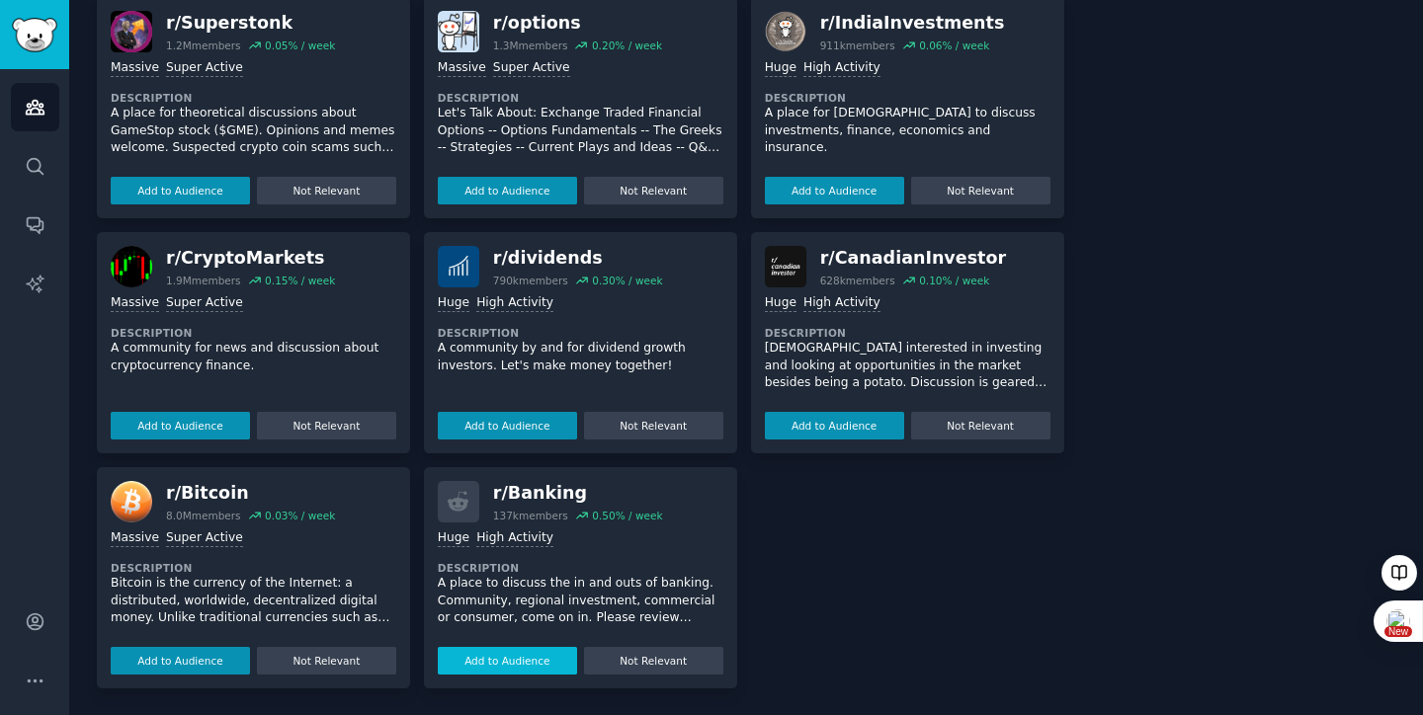
click at [551, 658] on button "Add to Audience" at bounding box center [507, 661] width 139 height 28
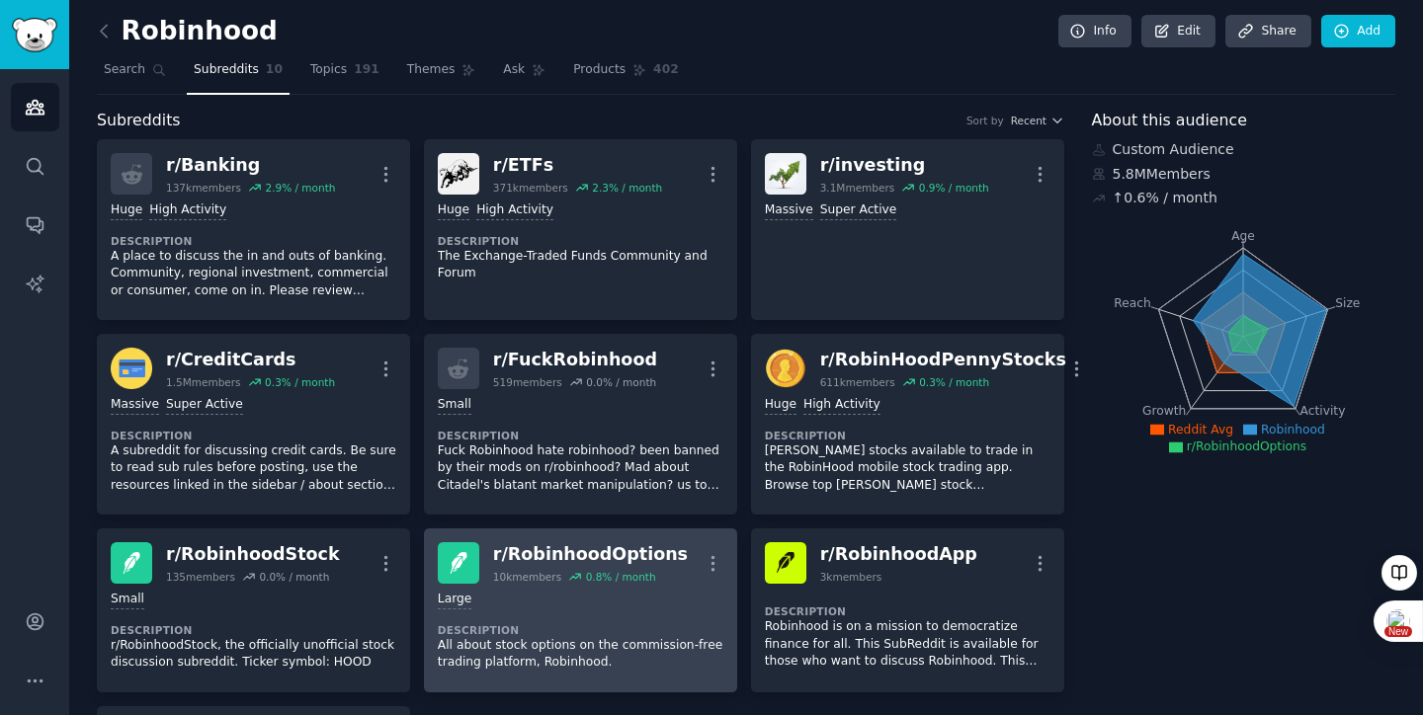
scroll to position [0, 0]
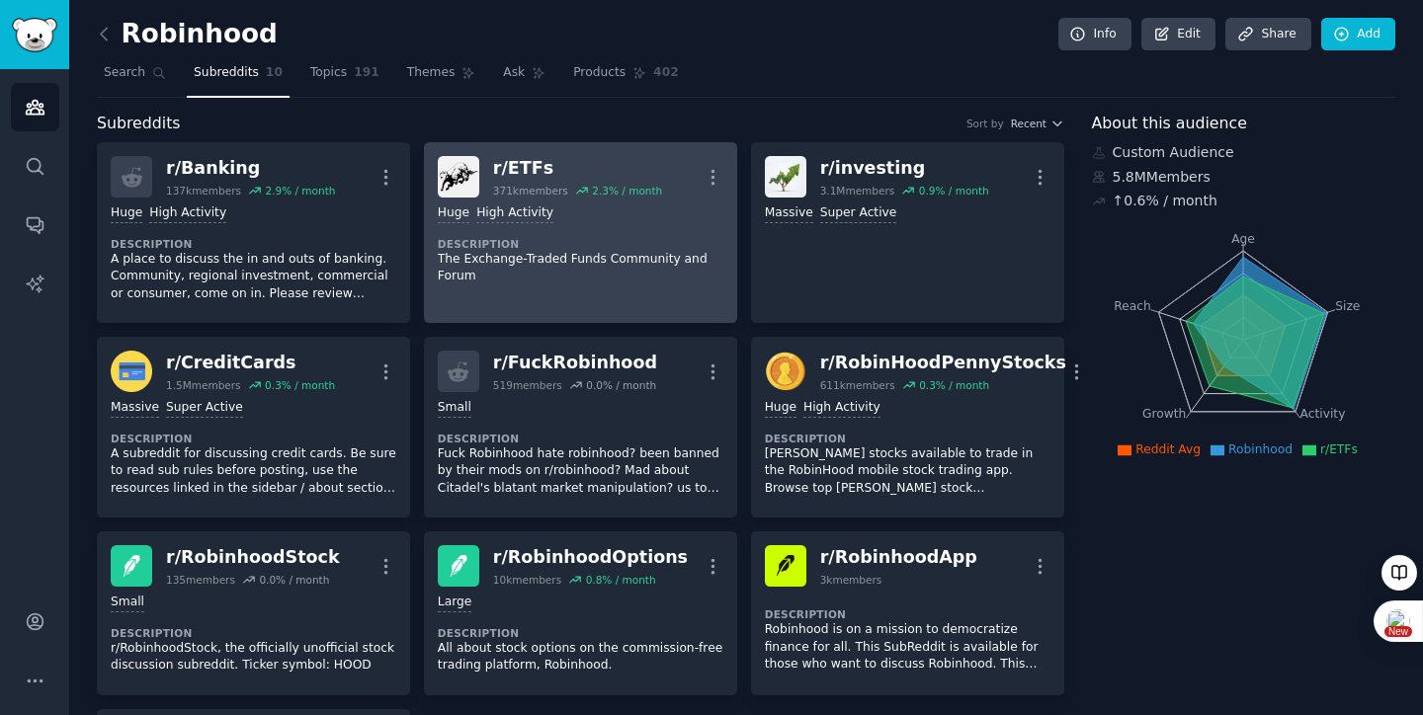
click at [604, 237] on dt "Description" at bounding box center [581, 244] width 286 height 14
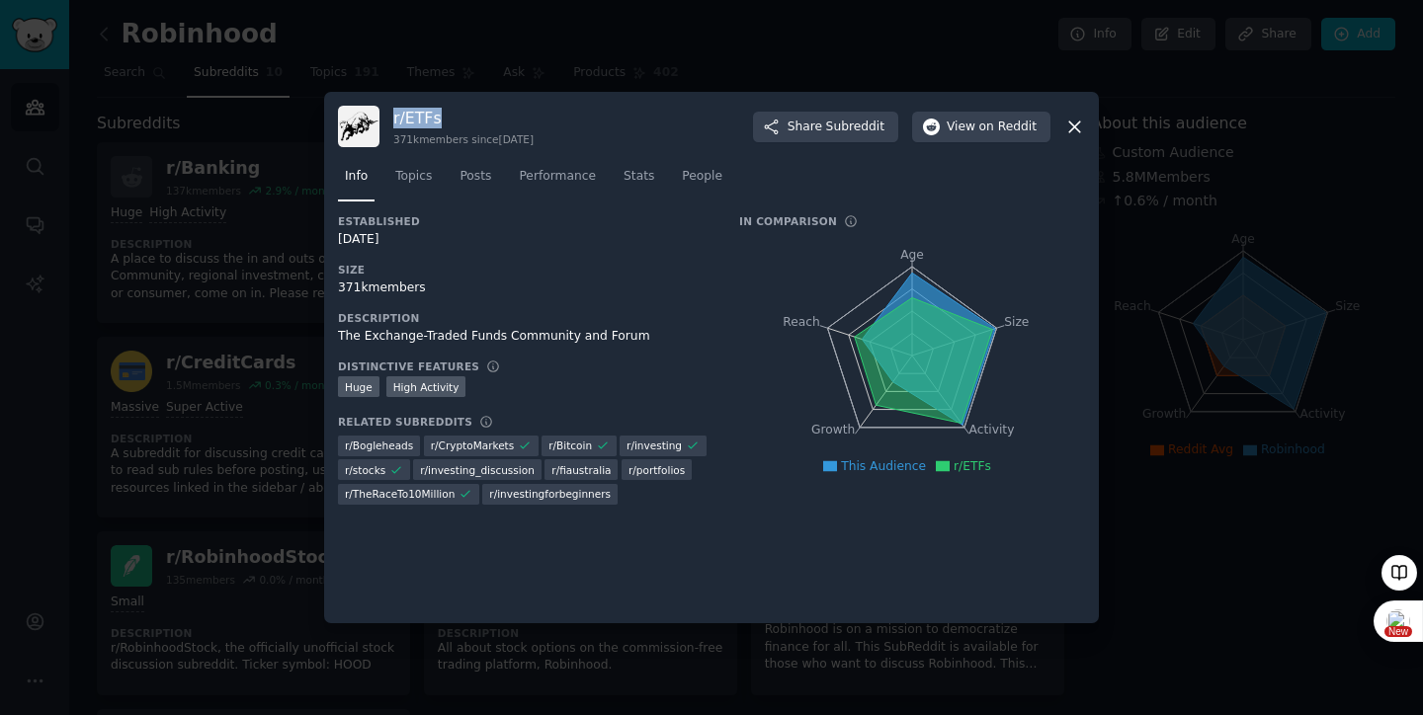
drag, startPoint x: 450, startPoint y: 125, endPoint x: 394, endPoint y: 120, distance: 55.7
click at [394, 120] on h3 "r/ ETFs" at bounding box center [463, 118] width 140 height 21
copy h3 "r/ ETFs"
click at [375, 280] on div "371k members" at bounding box center [525, 289] width 374 height 18
drag, startPoint x: 364, startPoint y: 292, endPoint x: 336, endPoint y: 292, distance: 27.7
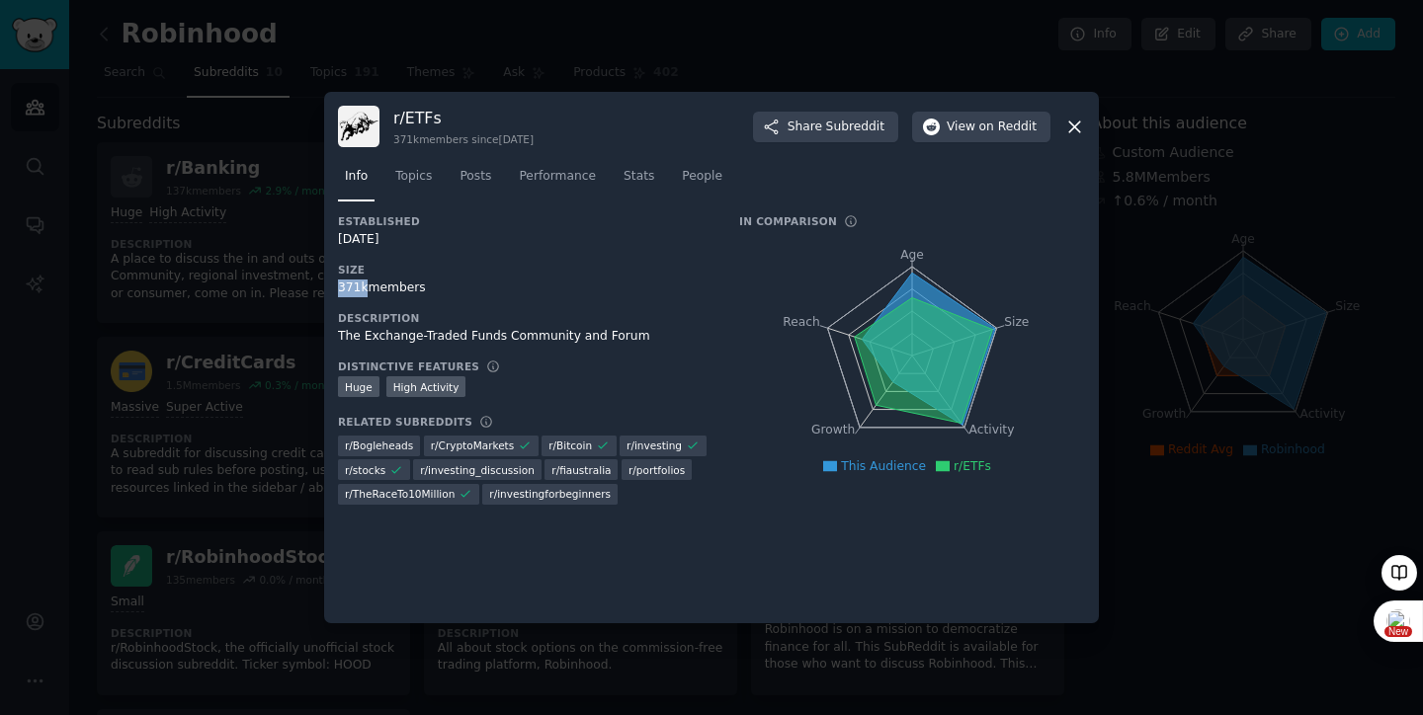
click at [336, 292] on div "r/ ETFs 371k members since [DATE] Share Subreddit View on Reddit Info Topics Po…" at bounding box center [711, 358] width 775 height 532
copy div "371k"
click at [555, 386] on div "Huge High Activity" at bounding box center [525, 388] width 374 height 25
click at [375, 340] on div "The Exchange-Traded Funds Community and Forum" at bounding box center [525, 337] width 374 height 18
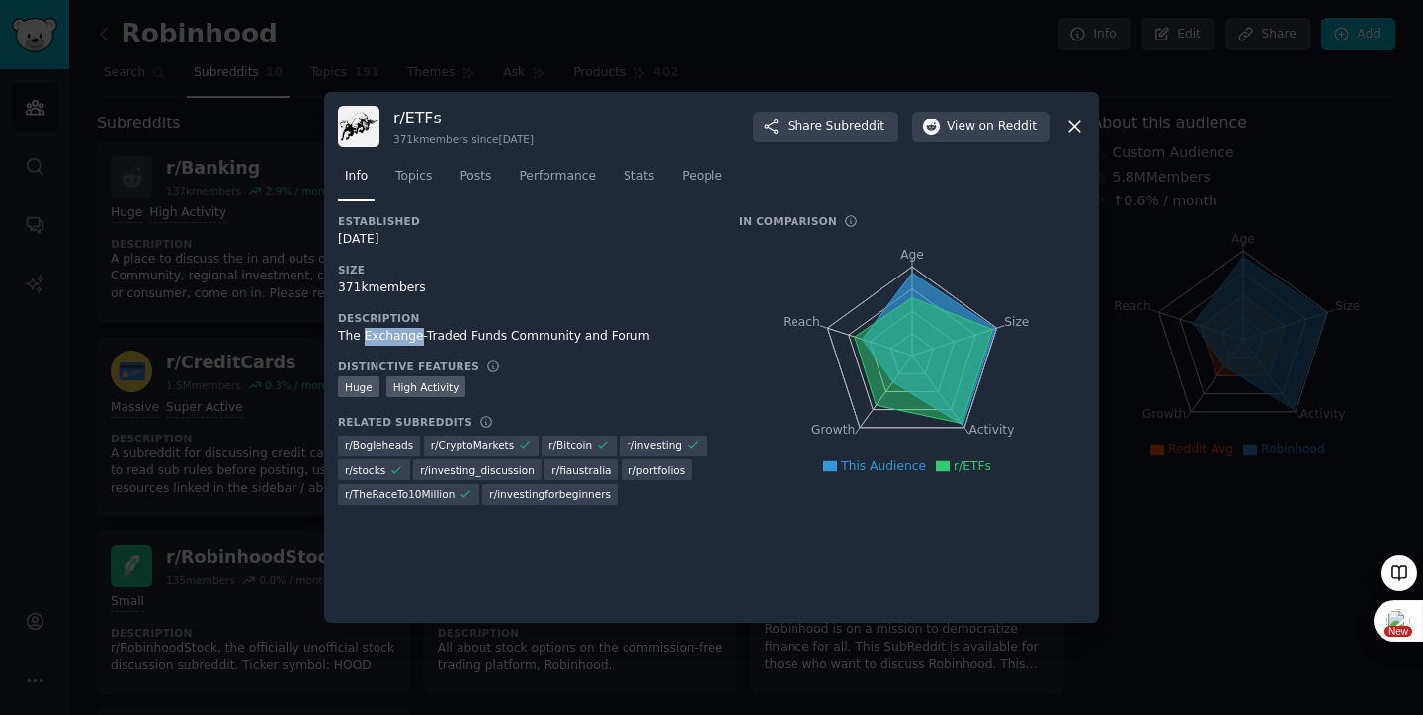
copy div "Exchange"
click at [375, 340] on div "The Exchange-Traded Funds Community and Forum" at bounding box center [525, 337] width 374 height 18
copy div "The Exchange-Traded Funds Community and Forum"
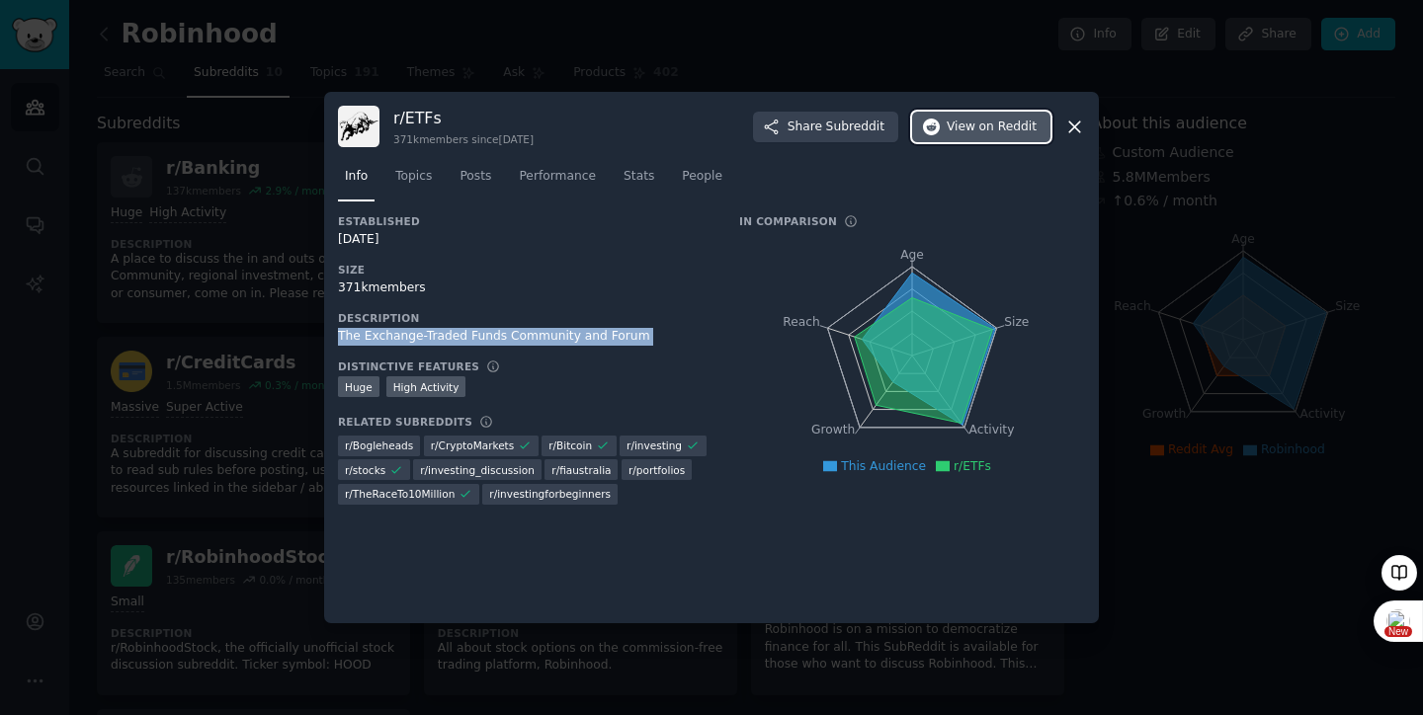
click at [989, 129] on span "on Reddit" at bounding box center [1007, 128] width 57 height 18
click at [438, 170] on link "Topics" at bounding box center [413, 181] width 50 height 41
